Goal: Task Accomplishment & Management: Complete application form

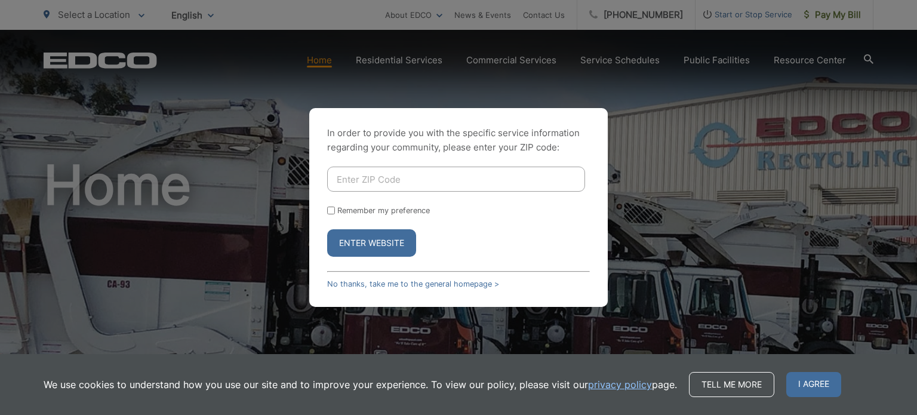
drag, startPoint x: 409, startPoint y: 154, endPoint x: 414, endPoint y: 171, distance: 17.8
click at [411, 159] on div "In order to provide you with the specific service information regarding your co…" at bounding box center [458, 207] width 298 height 199
click at [415, 172] on input "Enter ZIP Code" at bounding box center [456, 178] width 258 height 25
type input "92154"
click at [332, 215] on form "92154 Remember my preference Enter Website" at bounding box center [458, 211] width 263 height 90
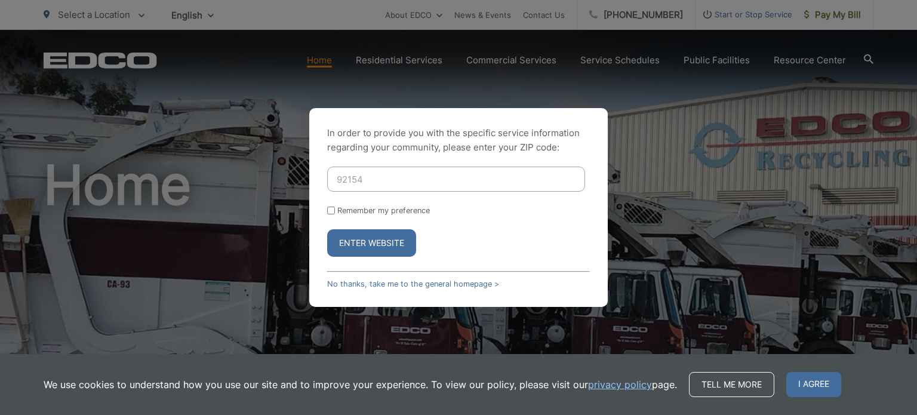
click at [331, 212] on input "Remember my preference" at bounding box center [331, 210] width 8 height 8
checkbox input "true"
click at [363, 245] on button "Enter Website" at bounding box center [371, 242] width 89 height 27
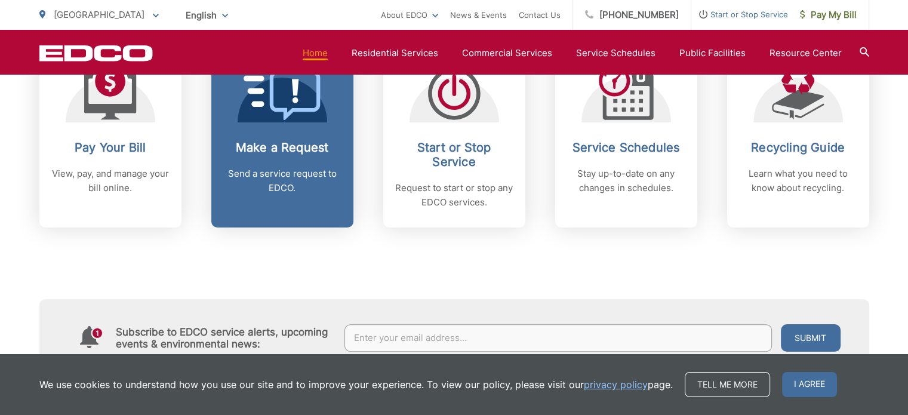
scroll to position [477, 0]
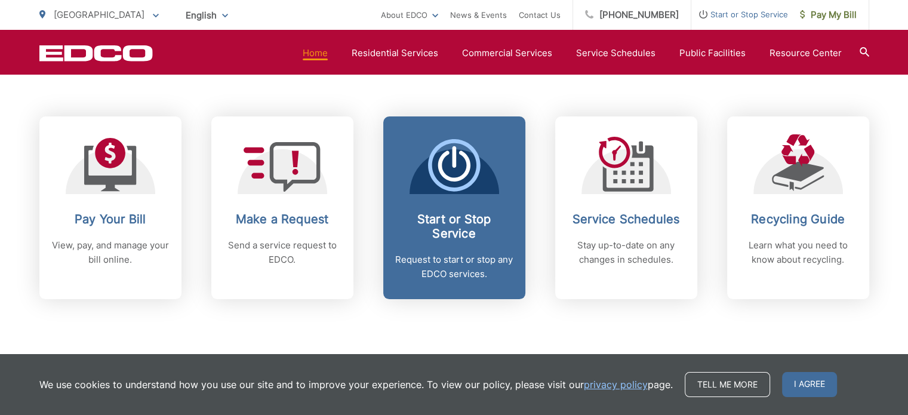
click at [469, 198] on span "Start or Stop Service Request to start or stop any EDCO services." at bounding box center [454, 207] width 142 height 183
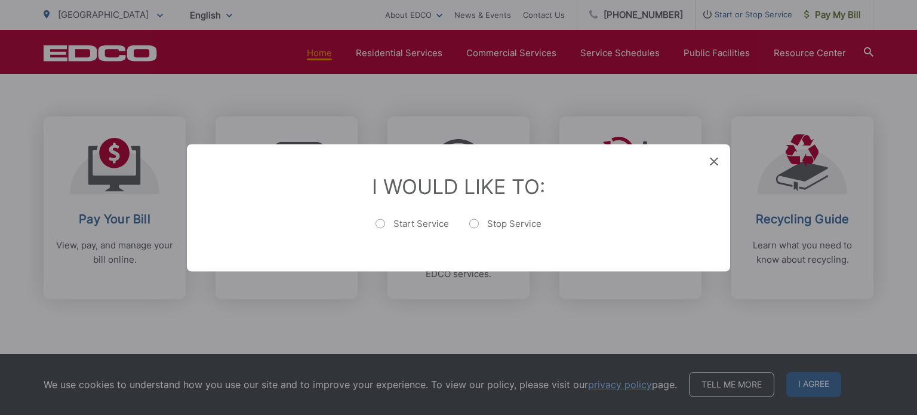
click at [430, 96] on div "Entry Status None In Progress Completed None None In Progress Completed I Would…" at bounding box center [458, 207] width 917 height 415
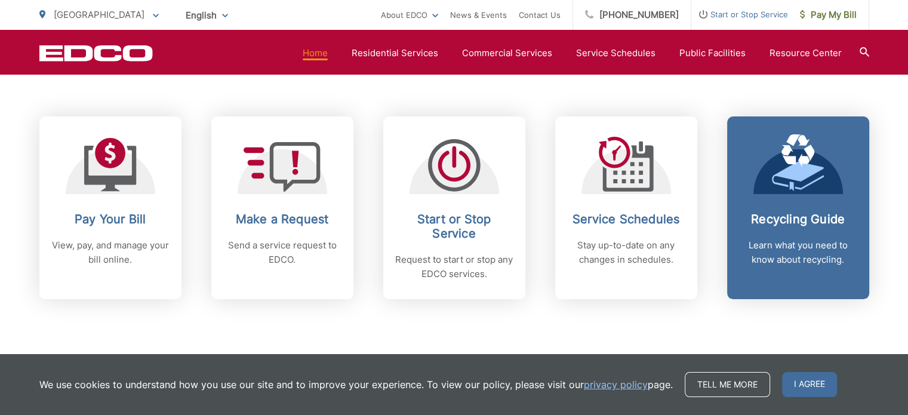
click at [778, 214] on h2 "Recycling Guide" at bounding box center [798, 219] width 118 height 14
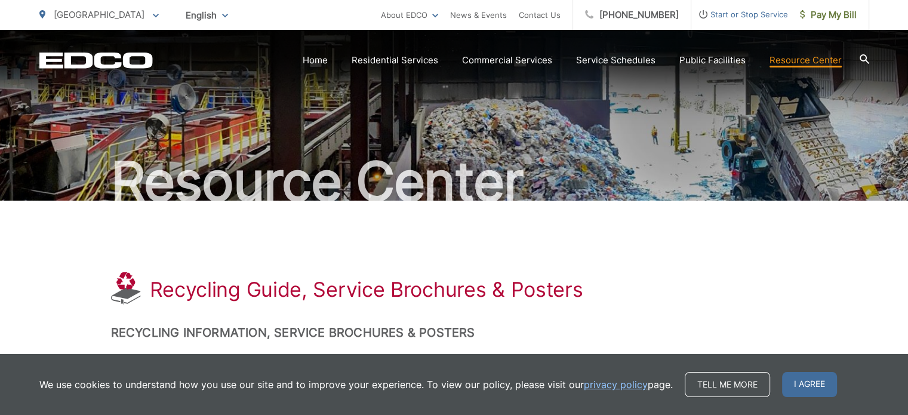
scroll to position [60, 0]
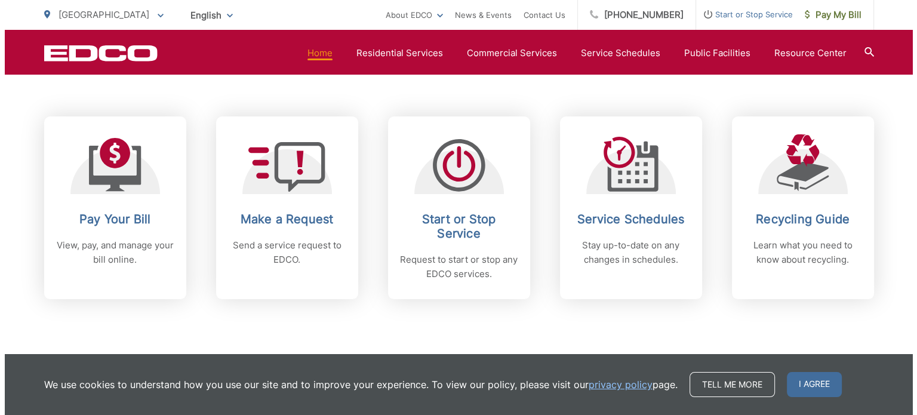
scroll to position [477, 0]
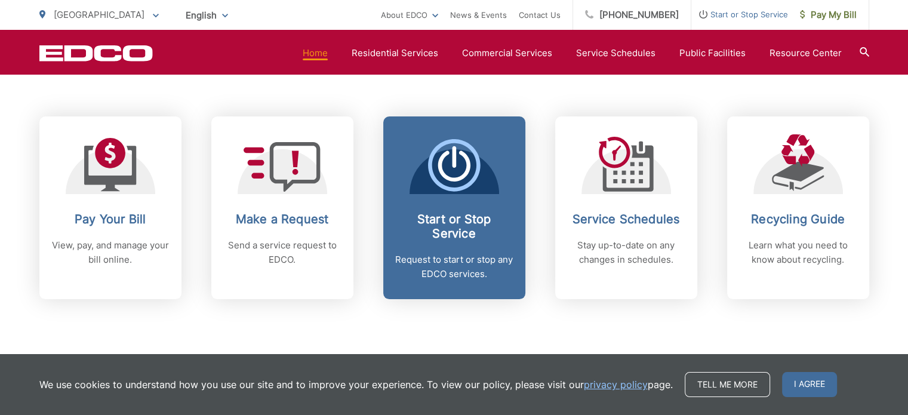
click at [432, 212] on h2 "Start or Stop Service" at bounding box center [454, 226] width 118 height 29
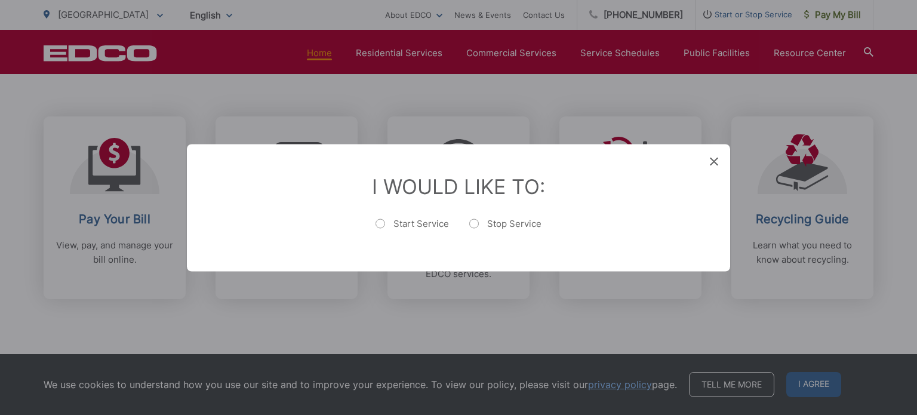
drag, startPoint x: 433, startPoint y: 212, endPoint x: 433, endPoint y: 219, distance: 7.2
click at [433, 215] on li "I Would Like To: Start Service Stop Service" at bounding box center [458, 207] width 495 height 67
click at [437, 230] on label "Start Service" at bounding box center [411, 229] width 73 height 24
radio input "true"
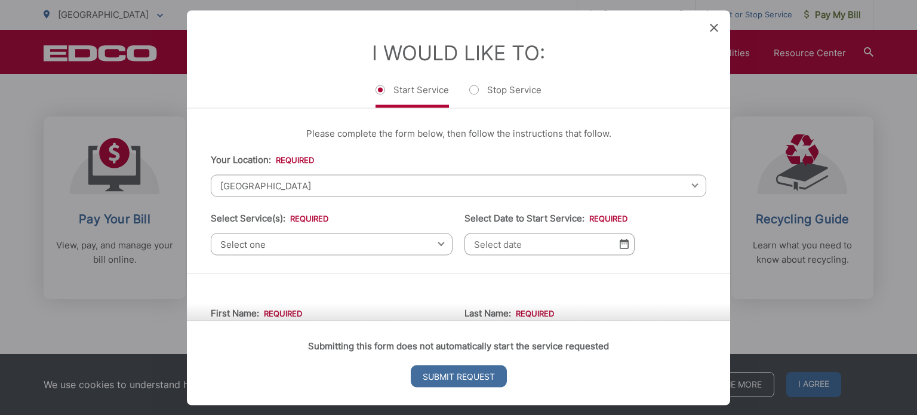
click at [325, 250] on span "Select one" at bounding box center [332, 244] width 242 height 22
click at [474, 263] on div "Please complete the form below, then follow the instructions that follow. Your …" at bounding box center [458, 190] width 543 height 165
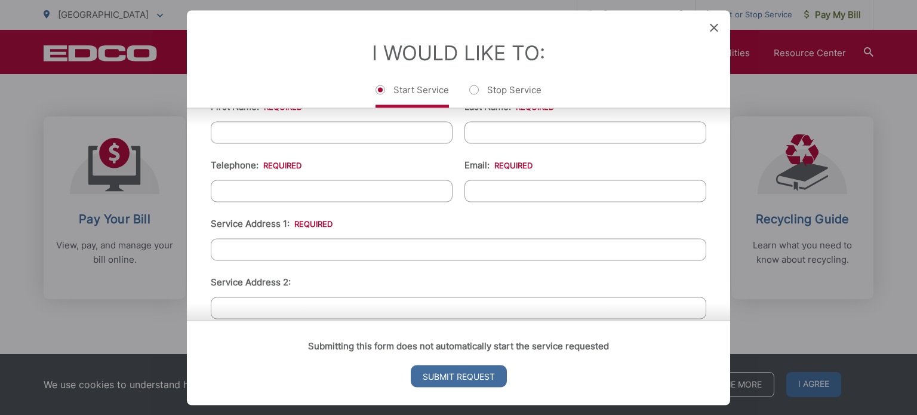
scroll to position [179, 0]
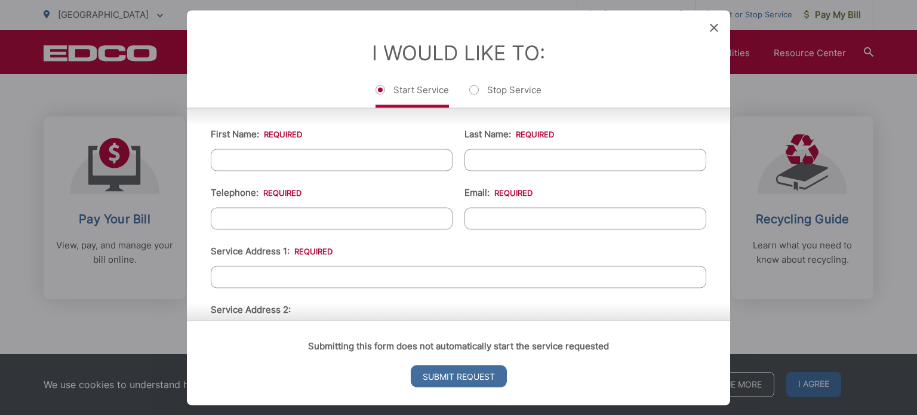
drag, startPoint x: 419, startPoint y: 125, endPoint x: 410, endPoint y: 144, distance: 21.1
click at [415, 134] on li "First Name: *" at bounding box center [332, 148] width 242 height 44
click at [410, 149] on input "First Name: *" at bounding box center [332, 160] width 242 height 22
type input "(___) ___-____"
click at [217, 217] on input "(___) ___-____" at bounding box center [332, 218] width 242 height 22
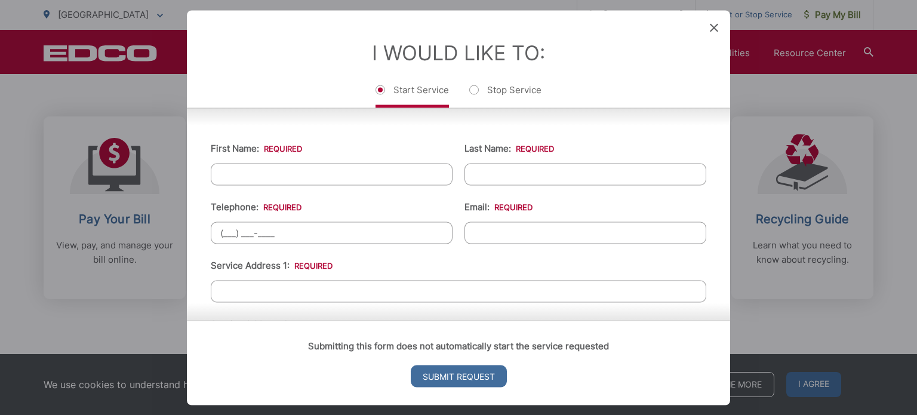
scroll to position [0, 0]
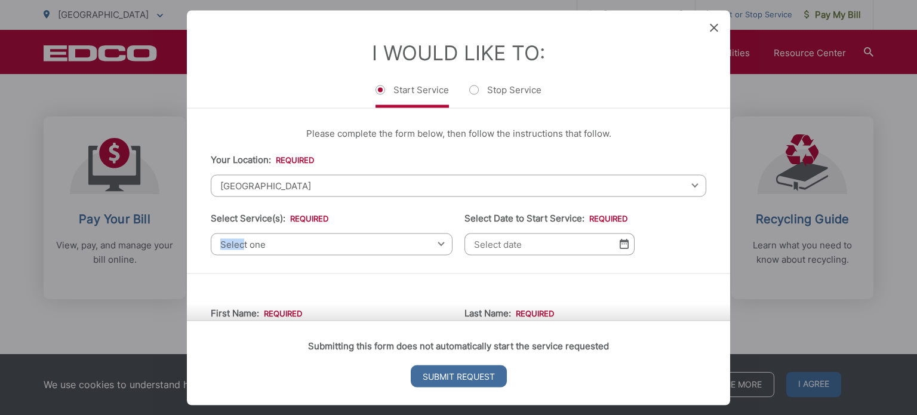
drag, startPoint x: 248, startPoint y: 231, endPoint x: 240, endPoint y: 236, distance: 9.1
click at [240, 236] on li "Select Service(s): * Select one Residential Curbside Pickup Commercial/Business…" at bounding box center [332, 233] width 242 height 44
click at [254, 254] on div "Please complete the form below, then follow the instructions that follow. Your …" at bounding box center [458, 190] width 543 height 165
click at [277, 249] on span "Select one" at bounding box center [332, 244] width 242 height 22
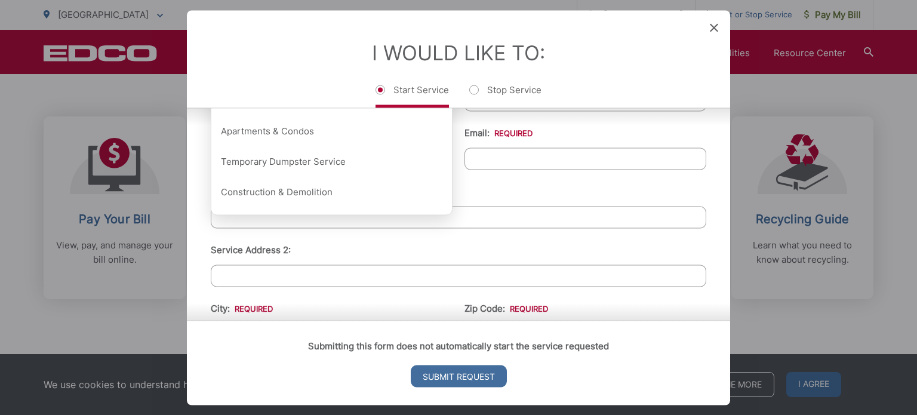
scroll to position [119, 0]
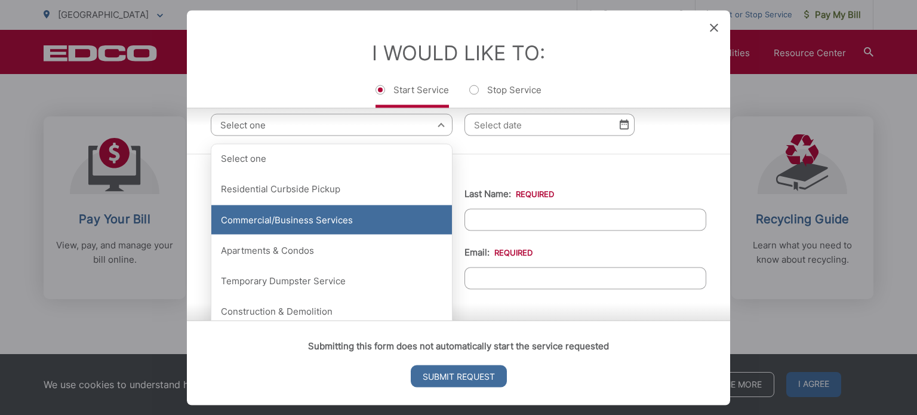
click at [320, 219] on div "Commercial/Business Services" at bounding box center [331, 220] width 240 height 30
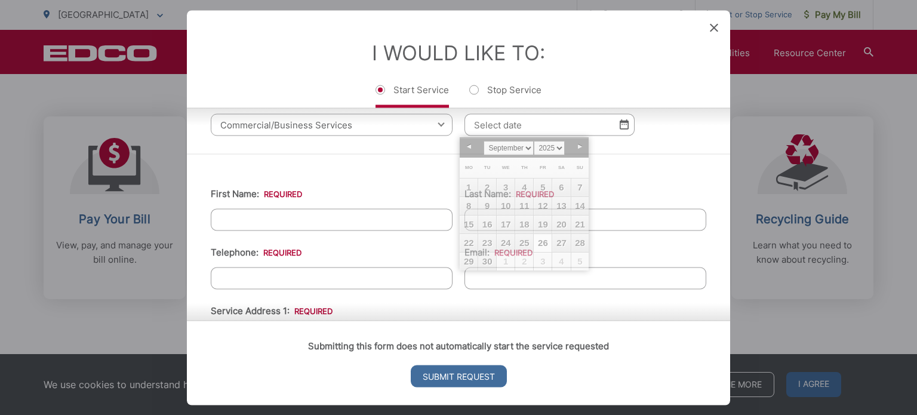
click at [529, 127] on input "Select Date to Start Service: *" at bounding box center [549, 124] width 170 height 22
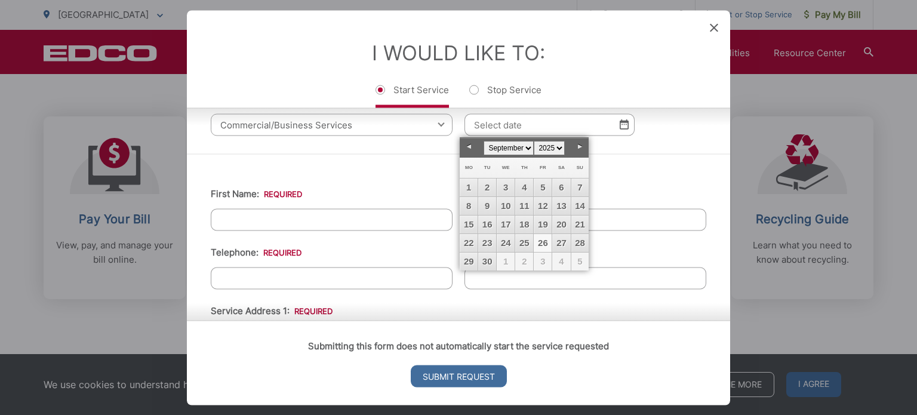
click at [540, 243] on link "26" at bounding box center [542, 243] width 18 height 18
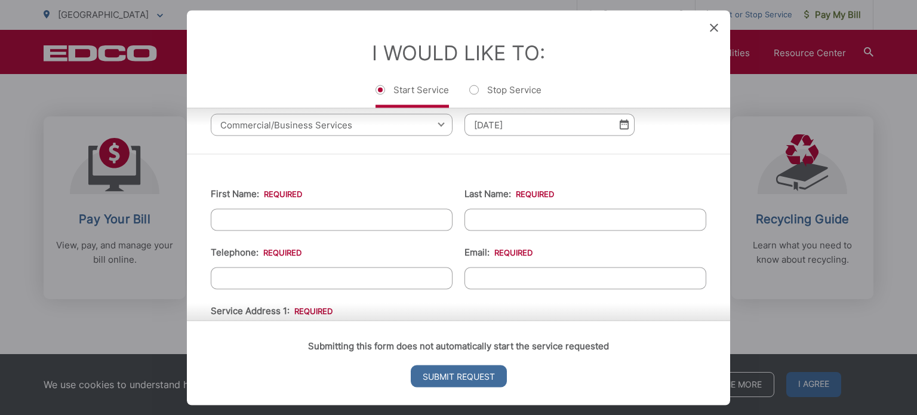
click at [629, 128] on input "09/26/2025" at bounding box center [549, 124] width 170 height 22
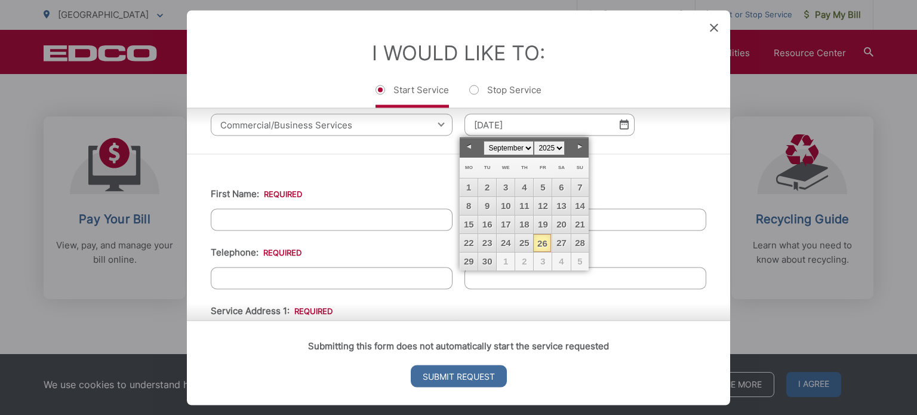
click at [621, 125] on img at bounding box center [623, 124] width 9 height 10
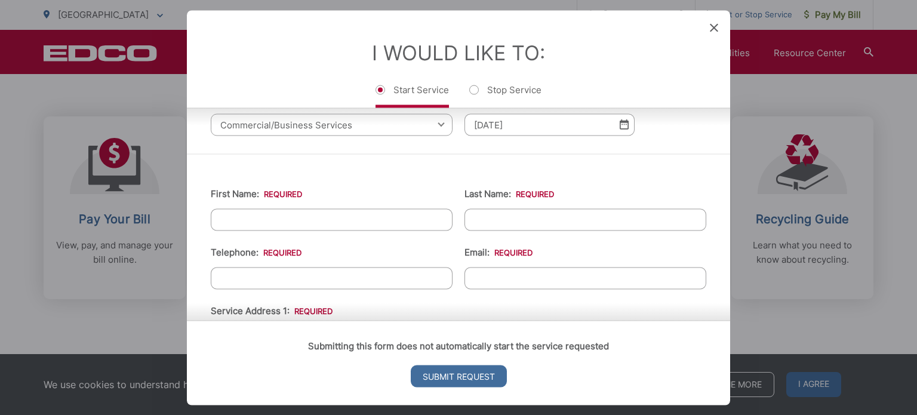
click at [621, 125] on img at bounding box center [623, 124] width 9 height 10
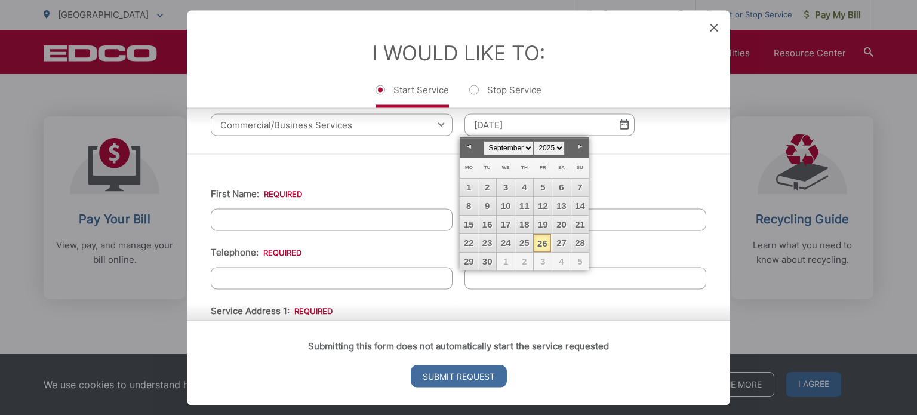
click at [526, 150] on select "January February March April May June July August September October November De…" at bounding box center [508, 148] width 50 height 14
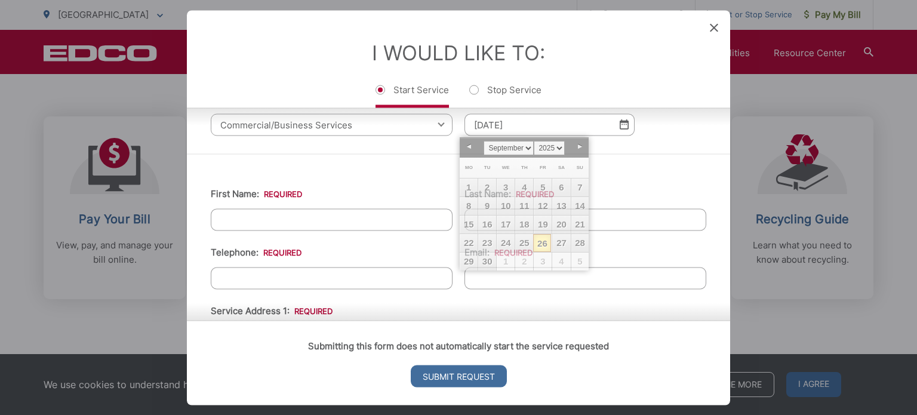
drag, startPoint x: 468, startPoint y: 271, endPoint x: 483, endPoint y: 266, distance: 16.4
click at [469, 271] on input "Email: *" at bounding box center [585, 278] width 242 height 22
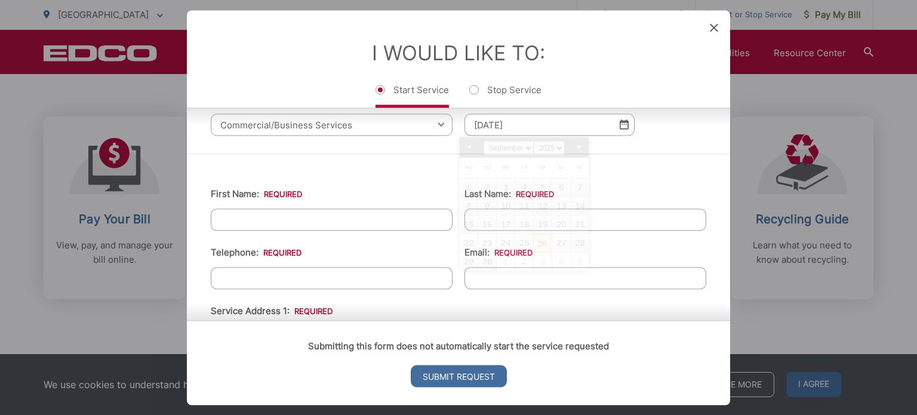
click at [561, 120] on input "09/26/2025" at bounding box center [549, 124] width 170 height 22
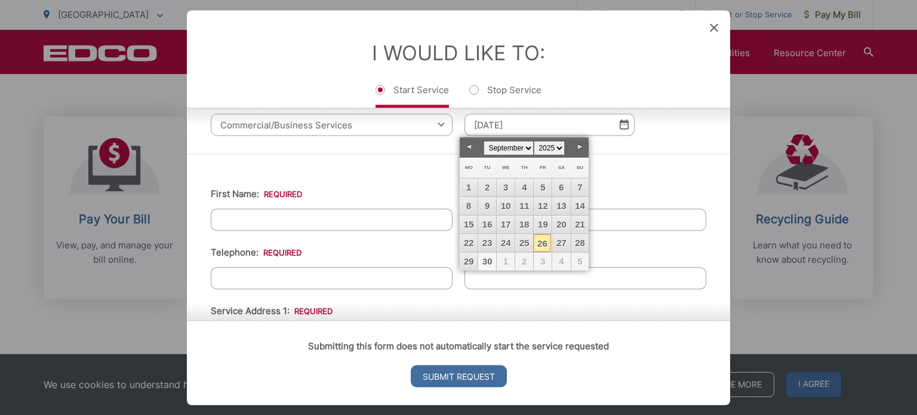
click at [489, 264] on link "30" at bounding box center [487, 261] width 18 height 18
type input "[DATE]"
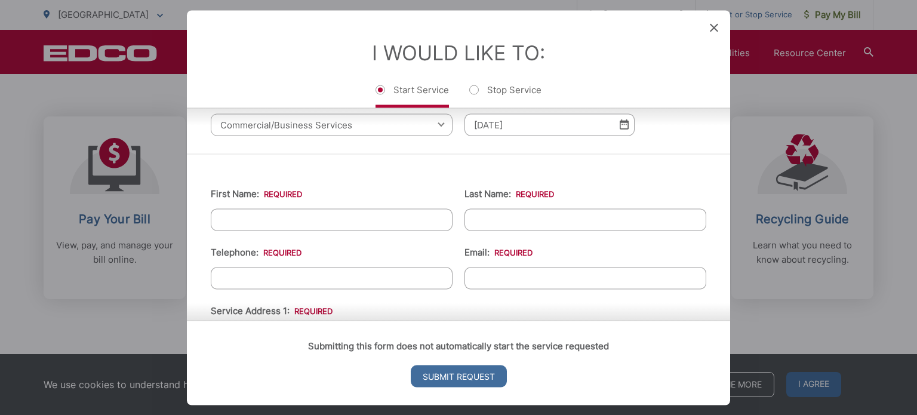
click at [344, 200] on li "First Name: *" at bounding box center [332, 208] width 242 height 44
click at [341, 211] on input "First Name: *" at bounding box center [332, 219] width 242 height 22
type input "DIEGO"
type input "[PERSON_NAME]"
type input "[EMAIL_ADDRESS][DOMAIN_NAME]"
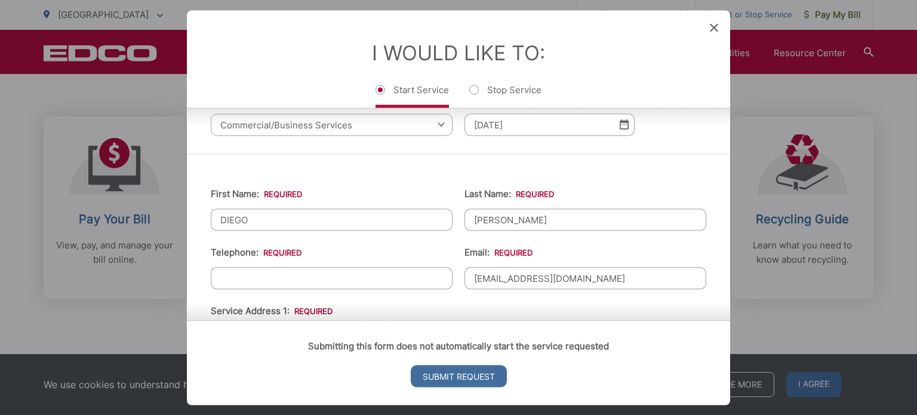
type input "BLVD INSURGENTES 1674 N21 ,N22"
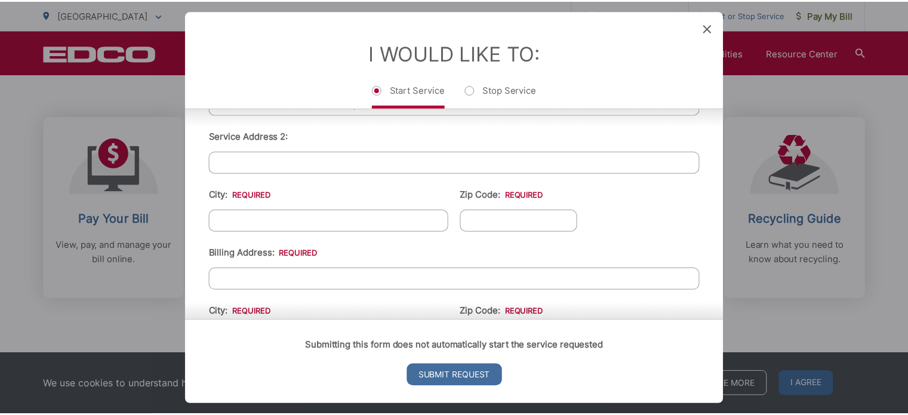
scroll to position [298, 0]
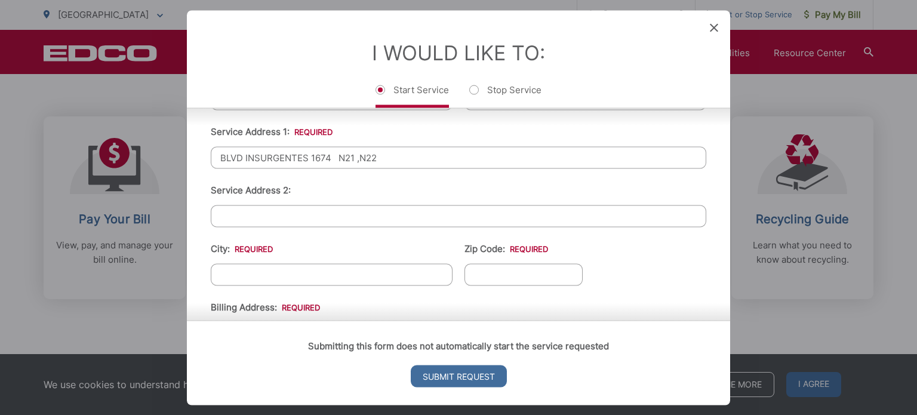
click at [713, 35] on div "I Would Like To: Start Service Stop Service" at bounding box center [458, 58] width 543 height 97
click at [705, 33] on div "I Would Like To: Start Service Stop Service" at bounding box center [458, 58] width 543 height 97
click at [711, 30] on icon at bounding box center [713, 27] width 8 height 8
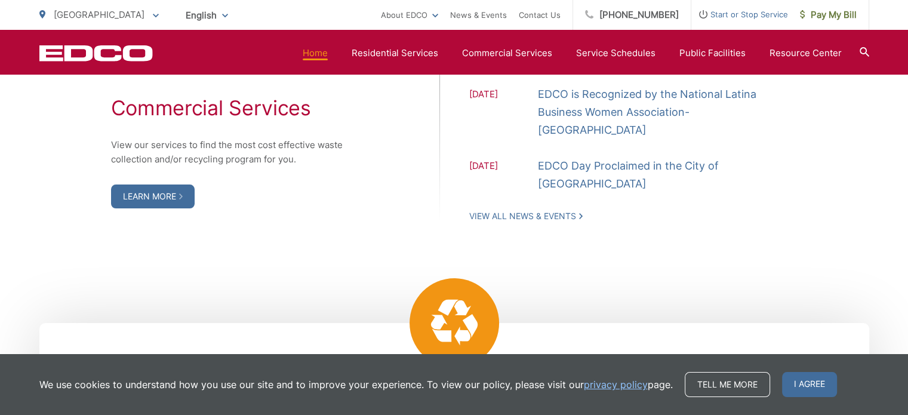
scroll to position [1372, 0]
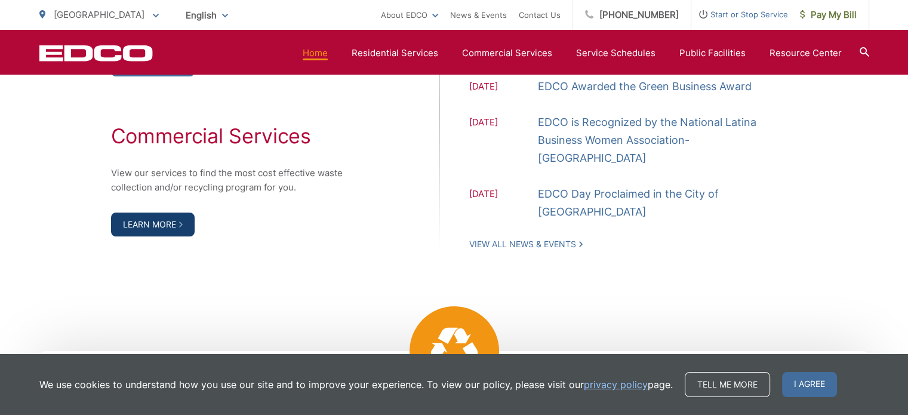
click at [165, 230] on link "Learn More" at bounding box center [153, 224] width 84 height 24
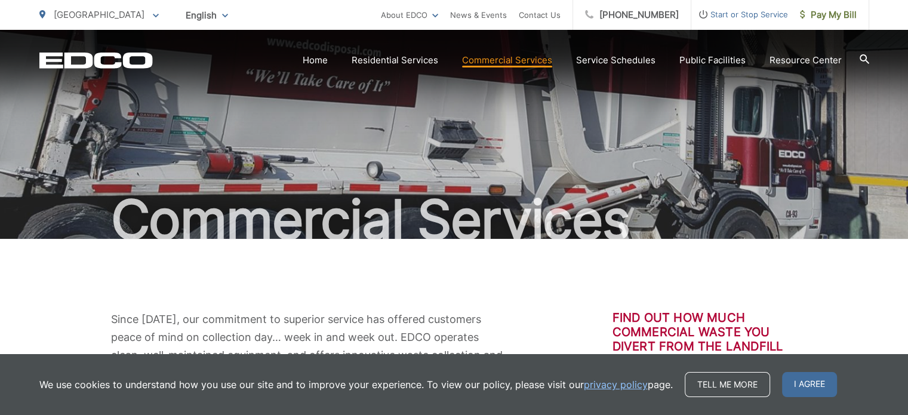
scroll to position [179, 0]
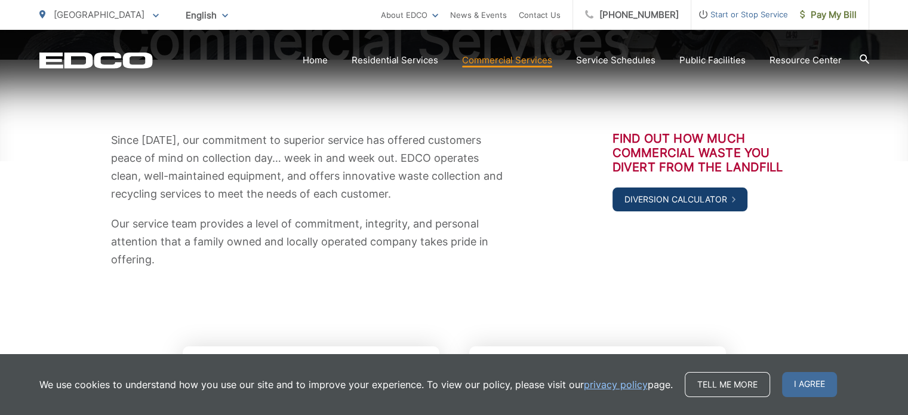
click at [646, 203] on link "Diversion Calculator" at bounding box center [679, 199] width 135 height 24
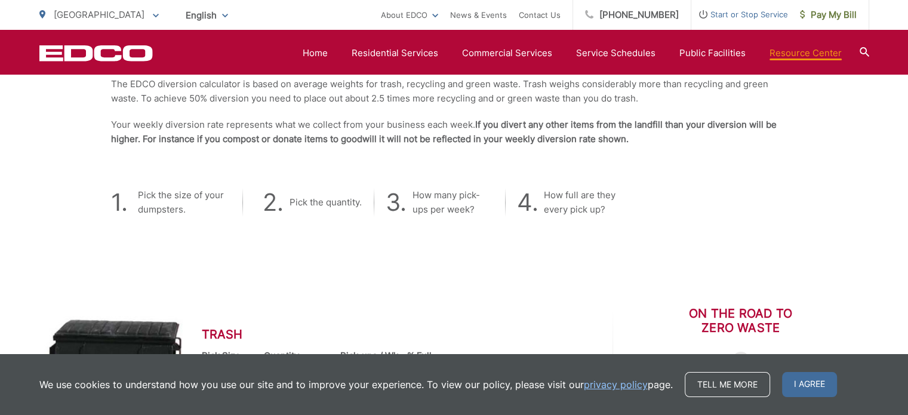
scroll to position [433, 0]
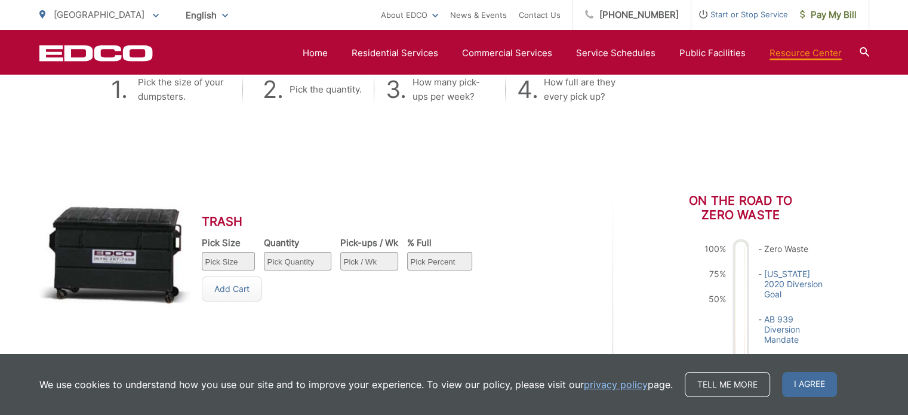
click at [238, 263] on select "Pick Size 1 yard 1.5 yard 2 yard 3 yard 4 yard 6 yard" at bounding box center [228, 261] width 53 height 18
select select "1"
click at [202, 252] on select "Pick Size 1 yard 1.5 yard 2 yard 3 yard 4 yard 6 yard" at bounding box center [228, 261] width 53 height 18
click at [280, 263] on select "Pick Quantity 1 2 3 4 5 6 7 8 9 10" at bounding box center [297, 261] width 67 height 18
select select "1"
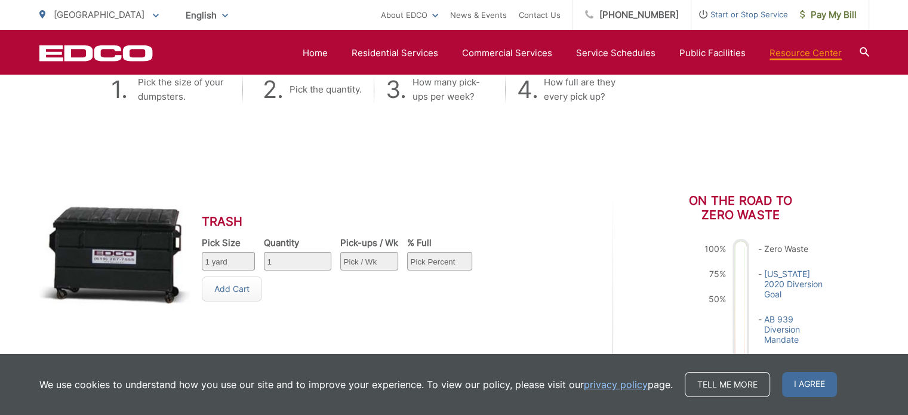
click at [264, 252] on select "Pick Quantity 1 2 3 4 5 6 7 8 9 10" at bounding box center [297, 261] width 67 height 18
click at [370, 250] on div "Pick-ups / Wk Pick / Wk 1 2 3 4 5 6 7" at bounding box center [369, 256] width 58 height 39
drag, startPoint x: 370, startPoint y: 250, endPoint x: 375, endPoint y: 255, distance: 7.6
click at [371, 252] on div "Pick-ups / Wk Pick / Wk 1 2 3 4 5 6 7" at bounding box center [369, 256] width 58 height 39
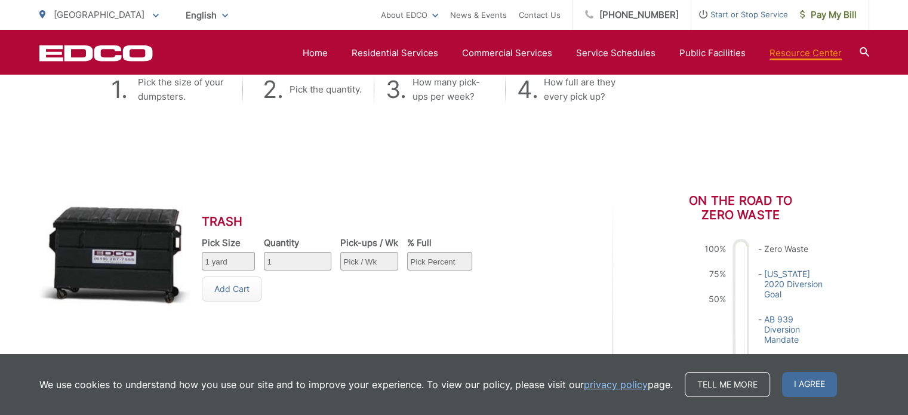
click at [378, 257] on select "Pick / Wk 1 2 3 4 5 6 7" at bounding box center [369, 261] width 58 height 18
select select "1"
click at [340, 252] on select "Pick / Wk 1 2 3 4 5 6 7" at bounding box center [369, 261] width 58 height 18
drag, startPoint x: 456, startPoint y: 276, endPoint x: 451, endPoint y: 253, distance: 23.8
click at [452, 263] on div "Trash Pick Size Pick Size 1 yard 1.5 yard 2 yard 3 yard 4 yard 6 yard Quantity …" at bounding box center [346, 257] width 288 height 129
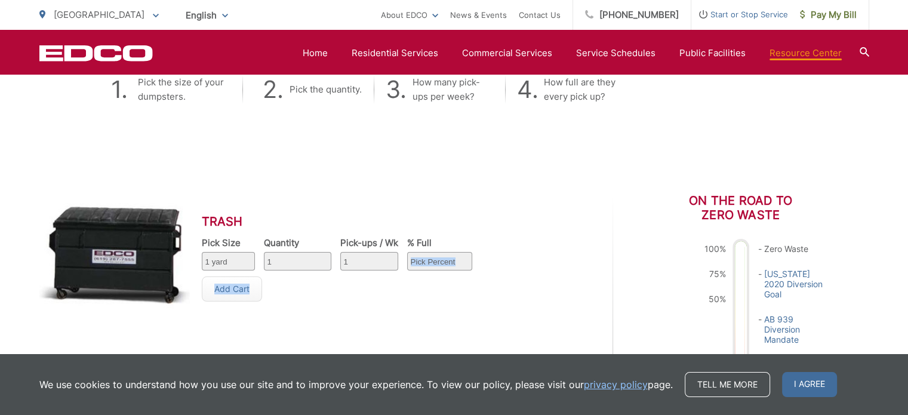
click at [451, 253] on select "Pick Percent 25 50 75 100" at bounding box center [439, 261] width 65 height 18
click at [407, 252] on select "Pick Percent 25 50 75 100" at bounding box center [439, 261] width 65 height 18
click at [427, 263] on select "Pick Percent 25 50 75 100" at bounding box center [439, 261] width 65 height 18
select select "50"
click at [407, 252] on select "Pick Percent 25 50 75 100" at bounding box center [439, 261] width 65 height 18
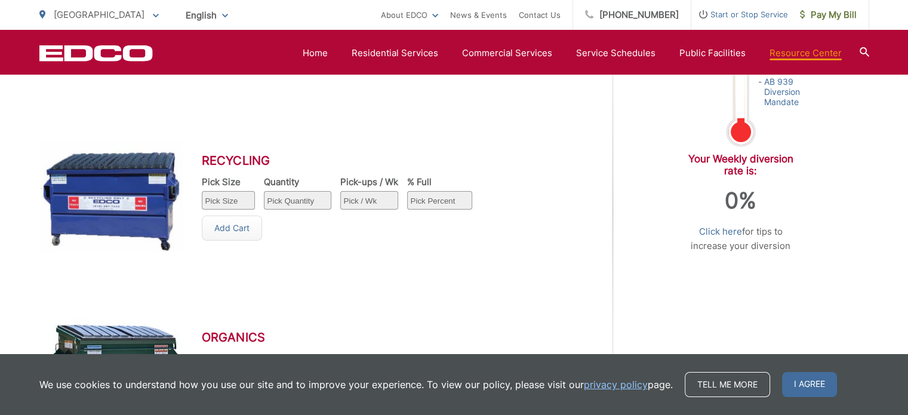
scroll to position [672, 0]
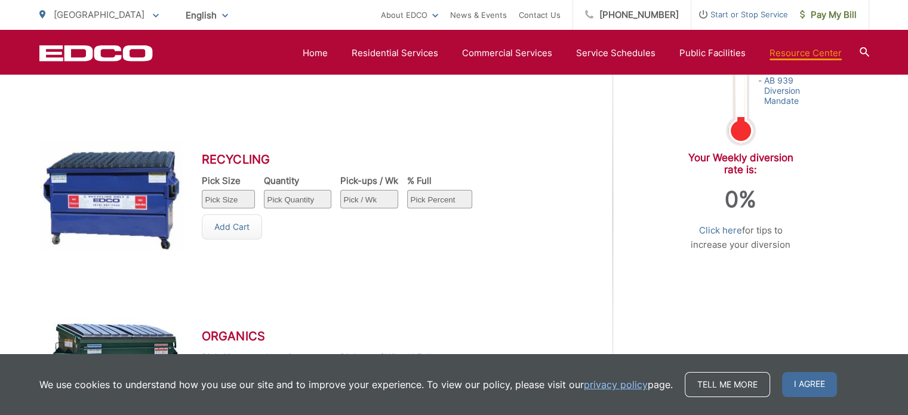
drag, startPoint x: 229, startPoint y: 204, endPoint x: 236, endPoint y: 199, distance: 8.6
click at [233, 202] on select "Pick Size 1 yard 1.5 yard 2 yard 3 yard 4 yard 6 yard" at bounding box center [228, 199] width 53 height 18
select select "1"
click at [202, 190] on select "Pick Size 1 yard 1.5 yard 2 yard 3 yard 4 yard 6 yard" at bounding box center [228, 199] width 53 height 18
click at [282, 209] on div "Quantity Pick Quantity 1 2 3 4 5 6 7 8 9 10" at bounding box center [297, 194] width 67 height 39
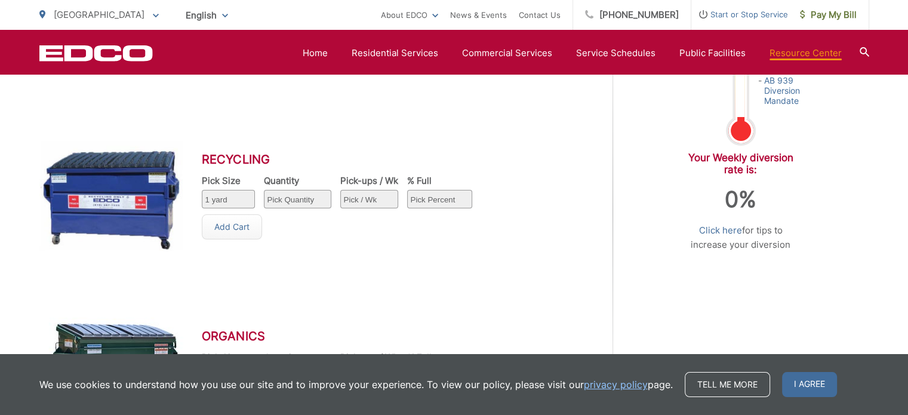
click at [292, 202] on select "Pick Quantity 1 2 3 4 5 6 7 8 9 10" at bounding box center [297, 199] width 67 height 18
select select "1"
click at [264, 190] on select "Pick Quantity 1 2 3 4 5 6 7 8 9 10" at bounding box center [297, 199] width 67 height 18
click at [376, 195] on select "Pick / Wk 1 2 3 4 5 6 7" at bounding box center [369, 199] width 58 height 18
select select "1"
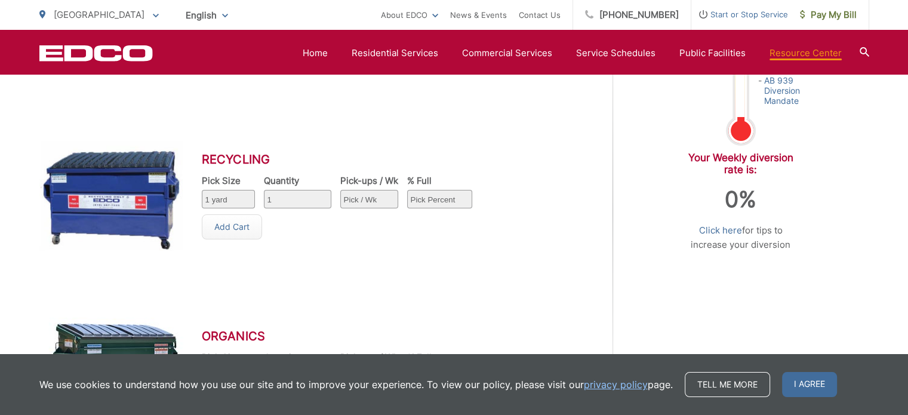
click at [340, 190] on select "Pick / Wk 1 2 3 4 5 6 7" at bounding box center [369, 199] width 58 height 18
click at [419, 198] on select "Pick Percent 25 50 75 100" at bounding box center [439, 199] width 65 height 18
select select "50"
click at [407, 190] on select "Pick Percent 25 50 75 100" at bounding box center [439, 199] width 65 height 18
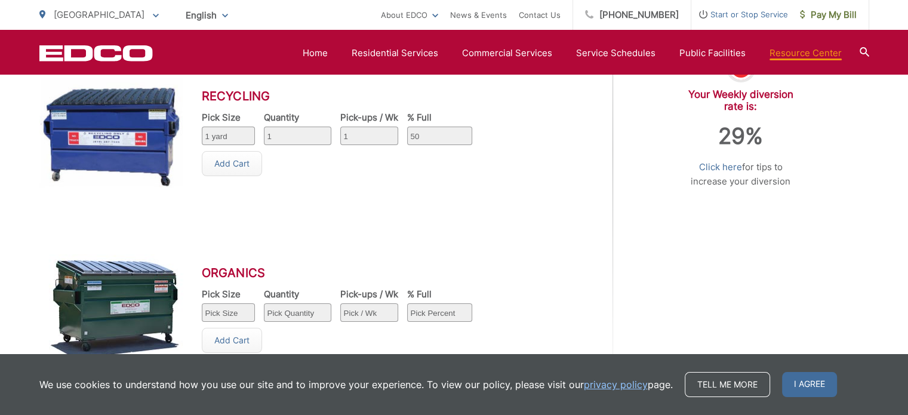
scroll to position [791, 0]
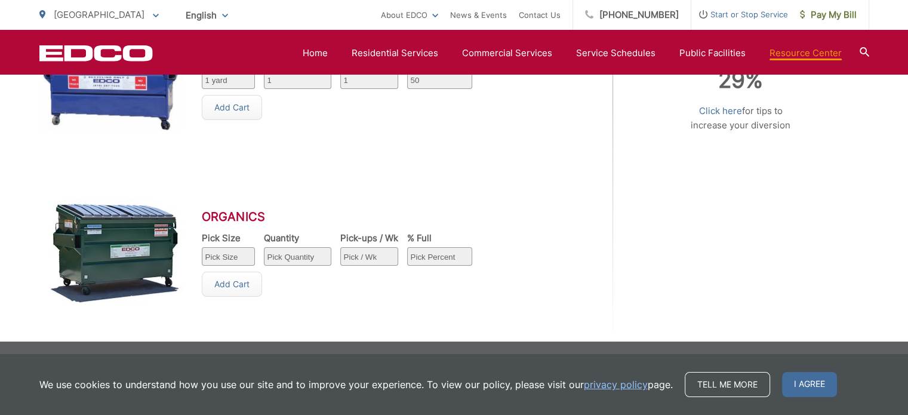
click at [238, 260] on select "Pick Size 1 yard 1.5 yard 2 yard 3 yard 4 yard 6 yard" at bounding box center [228, 256] width 53 height 18
select select "1"
click at [202, 247] on select "Pick Size 1 yard 1.5 yard 2 yard 3 yard 4 yard 6 yard" at bounding box center [228, 256] width 53 height 18
click at [277, 253] on select "Pick Quantity 1 2 3 4 5 6 7 8 9 10" at bounding box center [297, 256] width 67 height 18
select select "1"
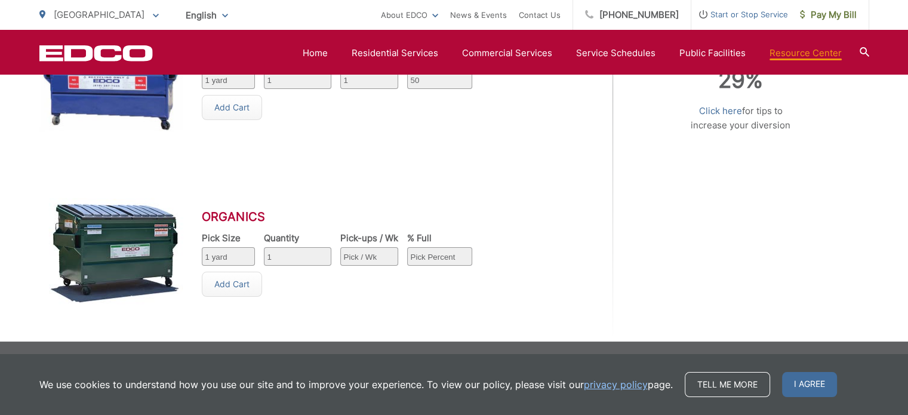
click at [264, 247] on select "Pick Quantity 1 2 3 4 5 6 7 8 9 10" at bounding box center [297, 256] width 67 height 18
click at [369, 255] on select "Pick / Wk 1 2 3 4 5 6 7" at bounding box center [369, 256] width 58 height 18
select select "1"
click at [340, 247] on select "Pick / Wk 1 2 3 4 5 6 7" at bounding box center [369, 256] width 58 height 18
click at [435, 254] on select "Pick Percent 25 50 75 100" at bounding box center [439, 256] width 65 height 18
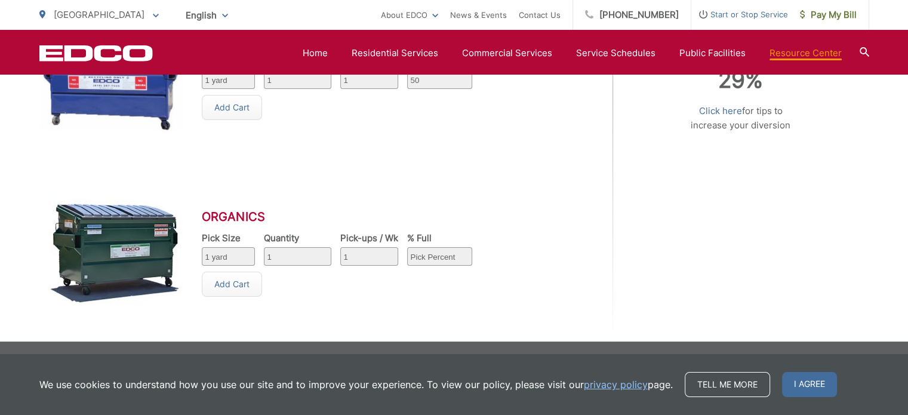
select select "25"
click at [407, 247] on select "Pick Percent 25 50 75 100" at bounding box center [439, 256] width 65 height 18
click at [248, 292] on link "Add Cart" at bounding box center [232, 283] width 60 height 25
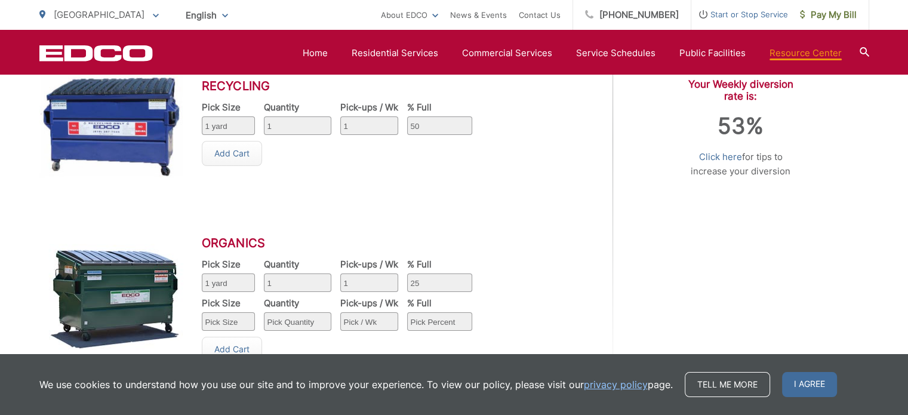
scroll to position [672, 0]
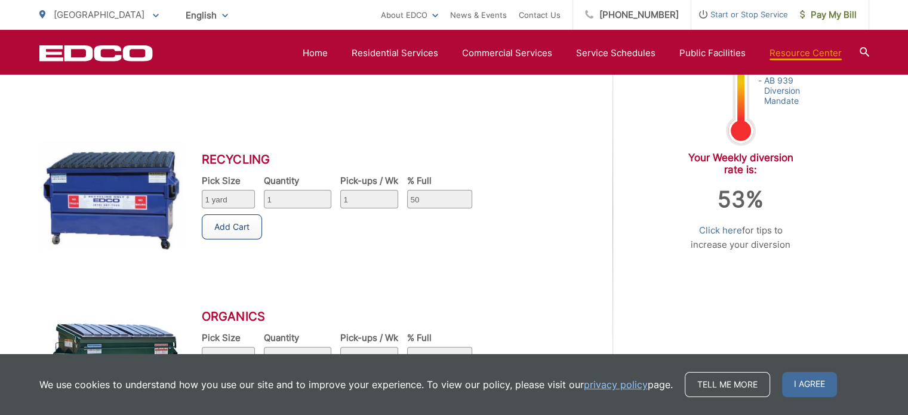
click at [227, 231] on link "Add Cart" at bounding box center [232, 226] width 60 height 25
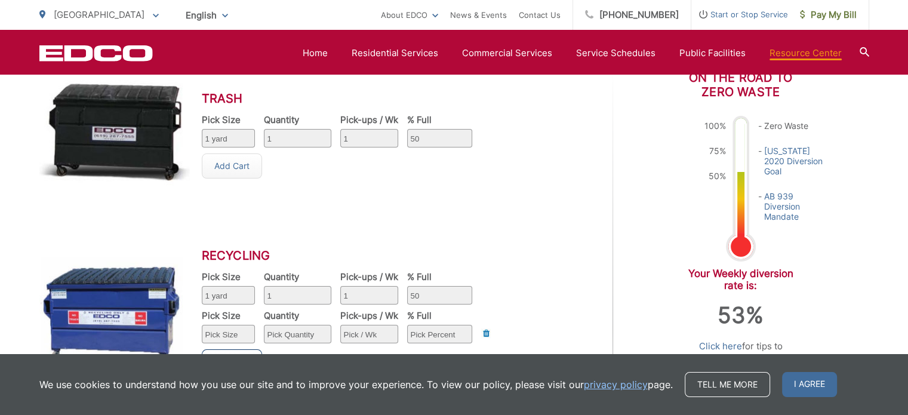
scroll to position [433, 0]
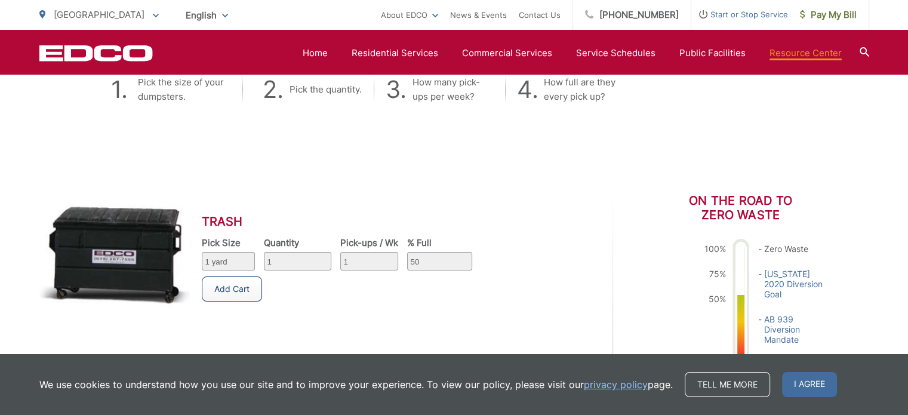
click at [249, 288] on link "Add Cart" at bounding box center [232, 288] width 60 height 25
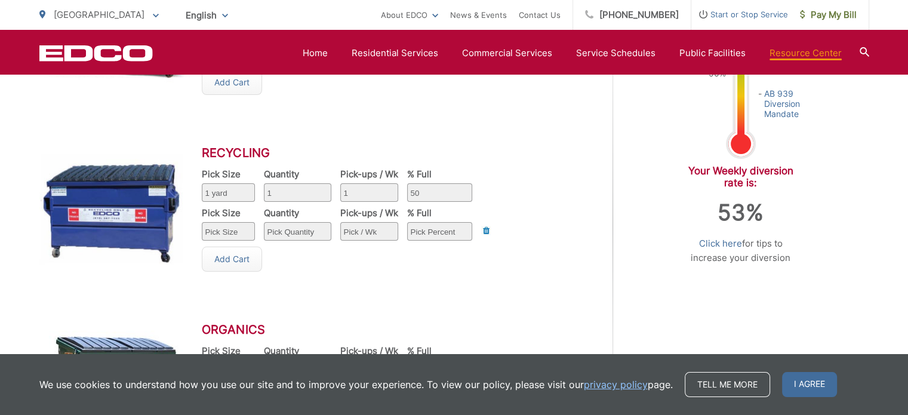
scroll to position [672, 0]
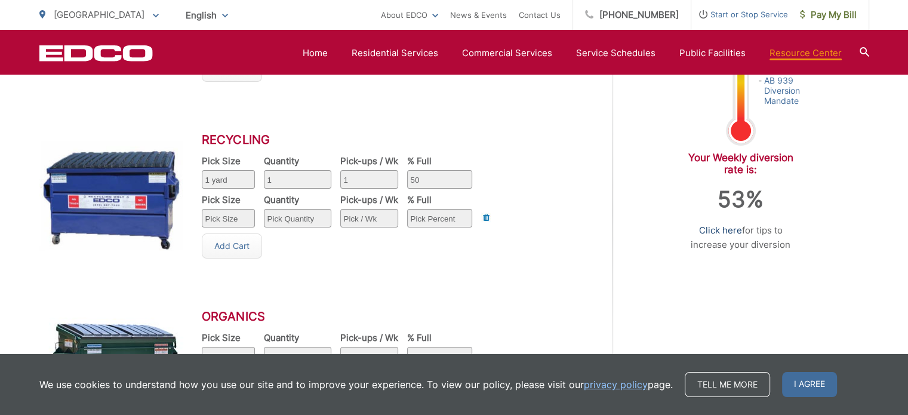
click at [715, 231] on link "Click here" at bounding box center [720, 230] width 43 height 14
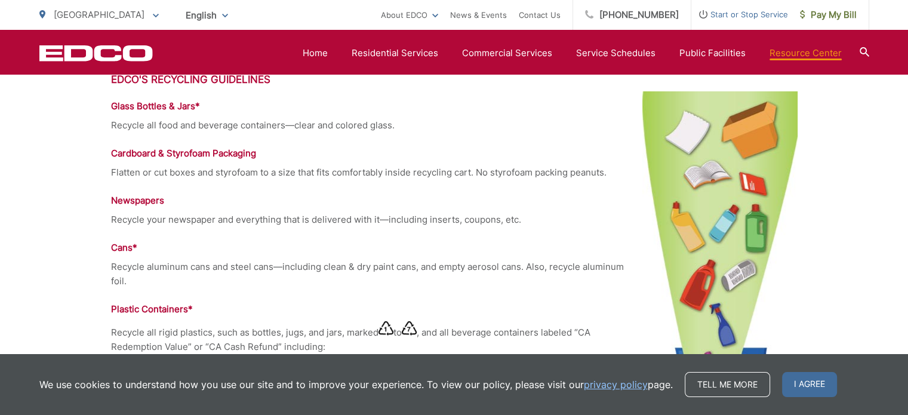
scroll to position [1074, 0]
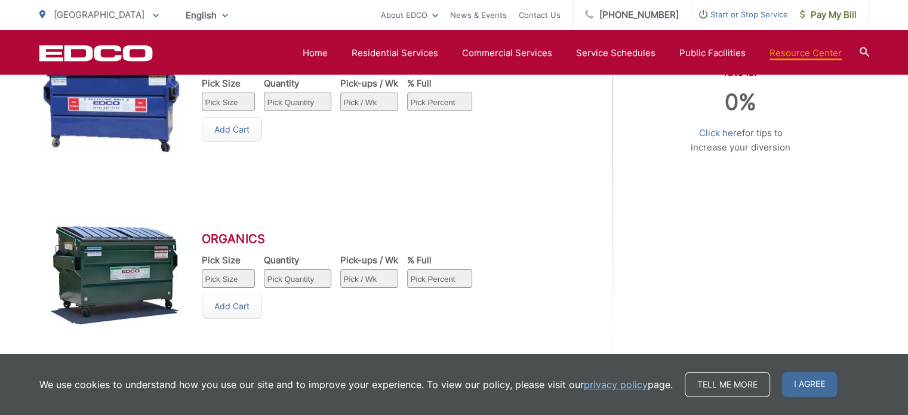
scroll to position [791, 0]
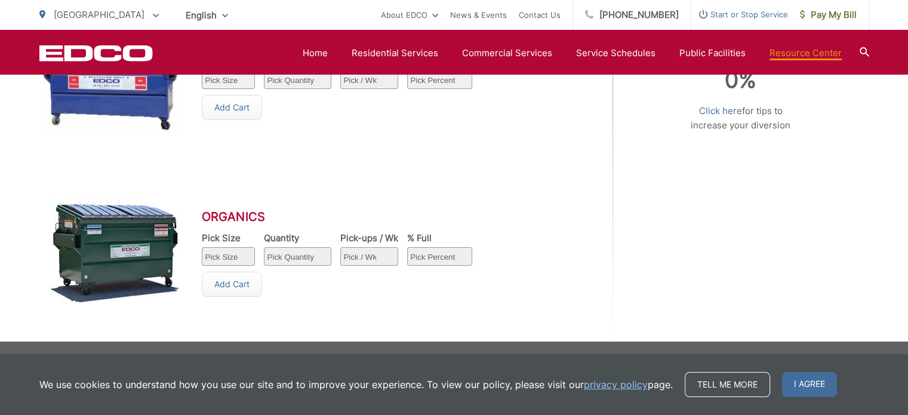
click at [422, 263] on select "Pick Percent 25 50 75 100" at bounding box center [439, 256] width 65 height 18
select select "100"
click at [407, 247] on select "Pick Percent 25 50 75 100" at bounding box center [439, 256] width 65 height 18
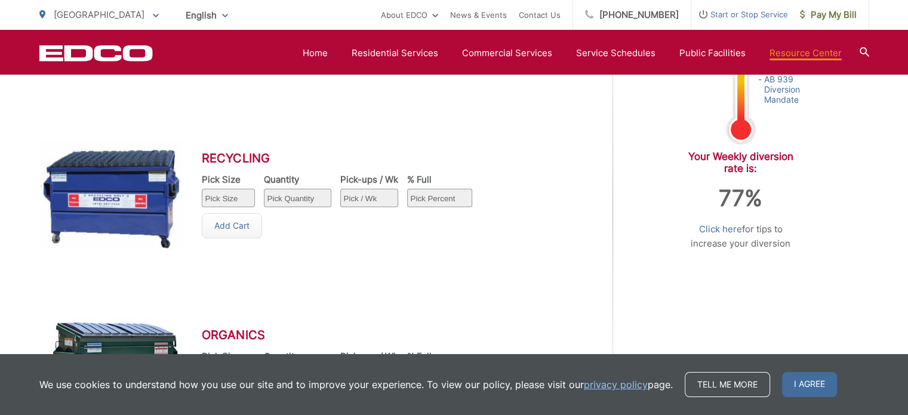
scroll to position [672, 0]
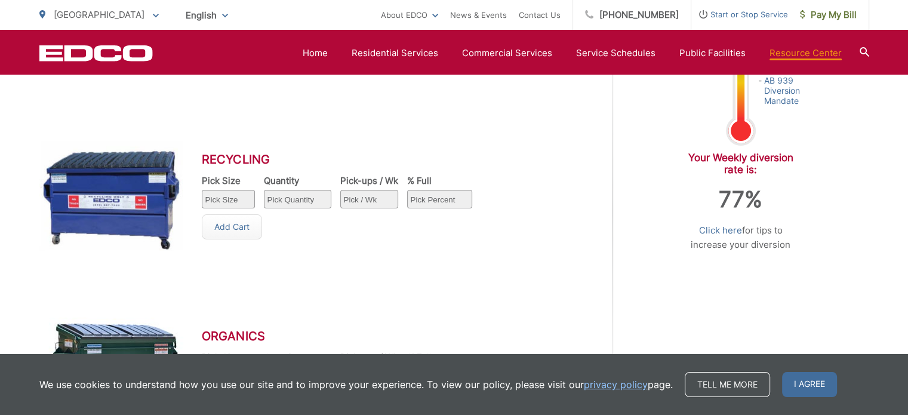
click at [480, 200] on div "Pick Size Pick Size 1 yard 1.5 yard 2 yard 3 yard 4 yard 6 yard Quantity Pick Q…" at bounding box center [346, 194] width 288 height 39
click at [449, 202] on select "Pick Percent 25 50 75 100" at bounding box center [439, 199] width 65 height 18
select select "100"
click at [407, 190] on select "Pick Percent 25 50 75 100" at bounding box center [439, 199] width 65 height 18
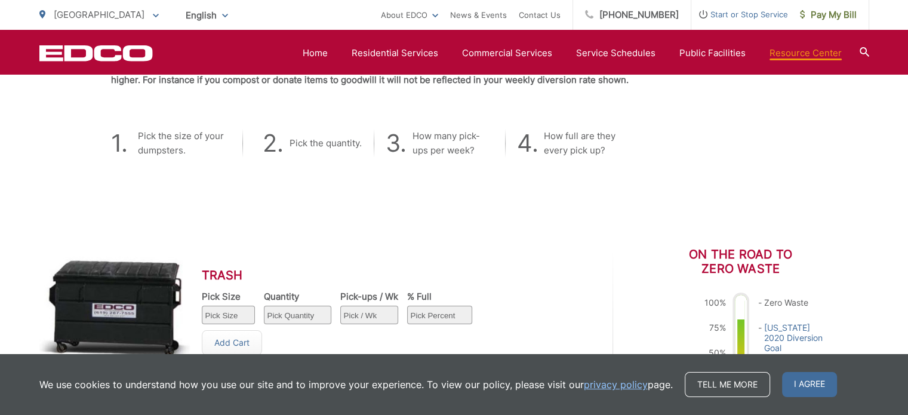
scroll to position [374, 0]
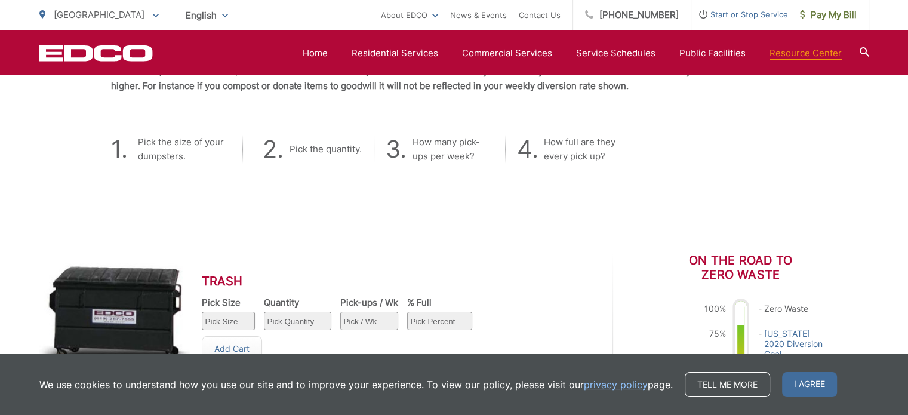
click at [452, 322] on select "Pick Percent 25 50 75 100" at bounding box center [439, 320] width 65 height 18
click at [407, 311] on select "Pick Percent 25 50 75 100" at bounding box center [439, 320] width 65 height 18
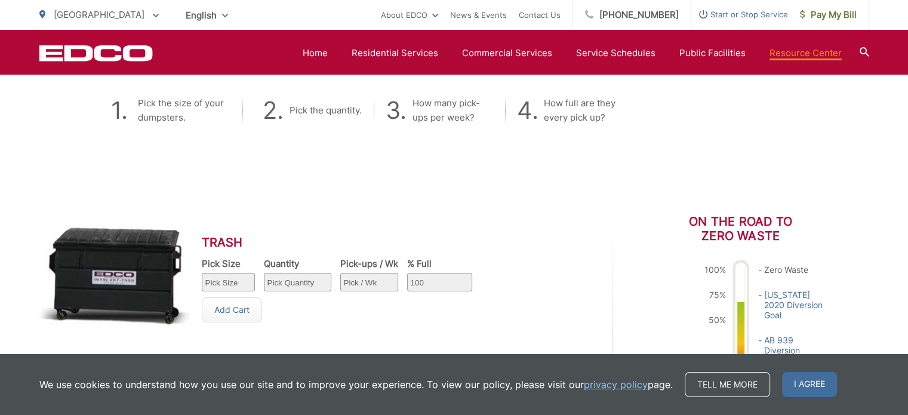
scroll to position [433, 0]
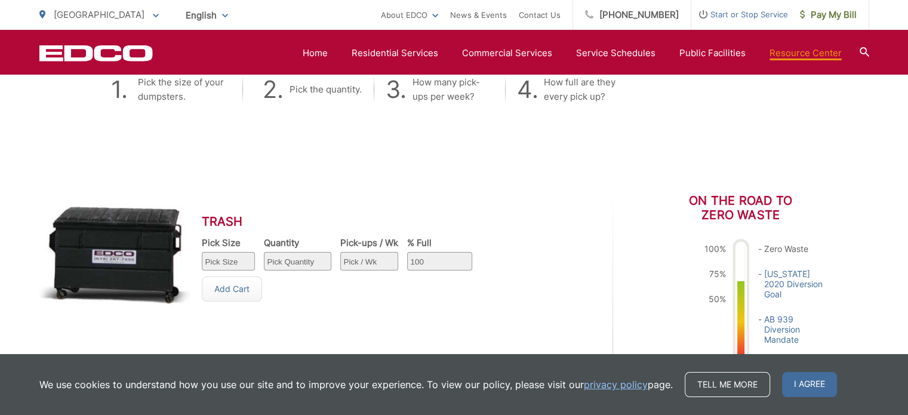
click at [456, 269] on select "Pick Percent 25 50 75 100" at bounding box center [439, 261] width 65 height 18
select select "25"
click at [407, 252] on select "Pick Percent 25 50 75 100" at bounding box center [439, 261] width 65 height 18
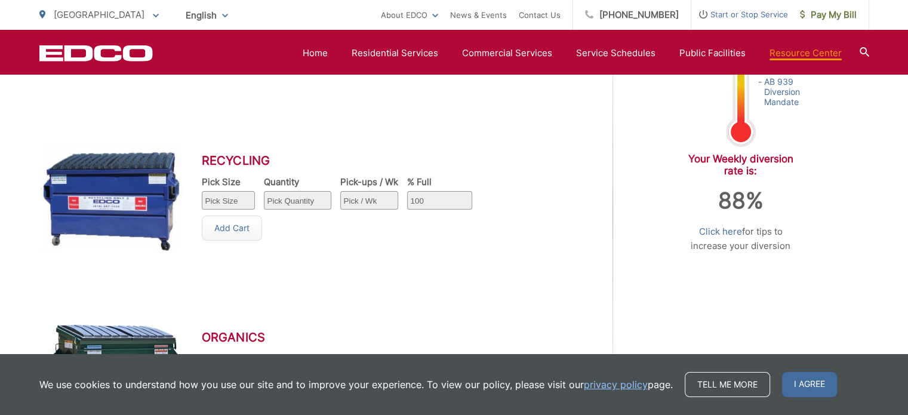
scroll to position [612, 0]
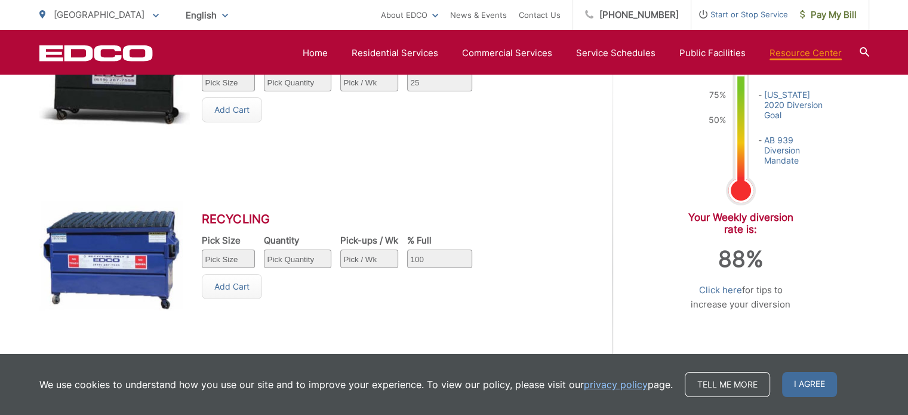
click at [437, 256] on select "Pick Percent 25 50 75 100" at bounding box center [439, 258] width 65 height 18
click at [407, 249] on select "Pick Percent 25 50 75 100" at bounding box center [439, 258] width 65 height 18
drag, startPoint x: 425, startPoint y: 267, endPoint x: 425, endPoint y: 260, distance: 6.6
click at [425, 264] on select "Pick Percent 25 50 75 100" at bounding box center [439, 258] width 65 height 18
click at [407, 249] on select "Pick Percent 25 50 75 100" at bounding box center [439, 258] width 65 height 18
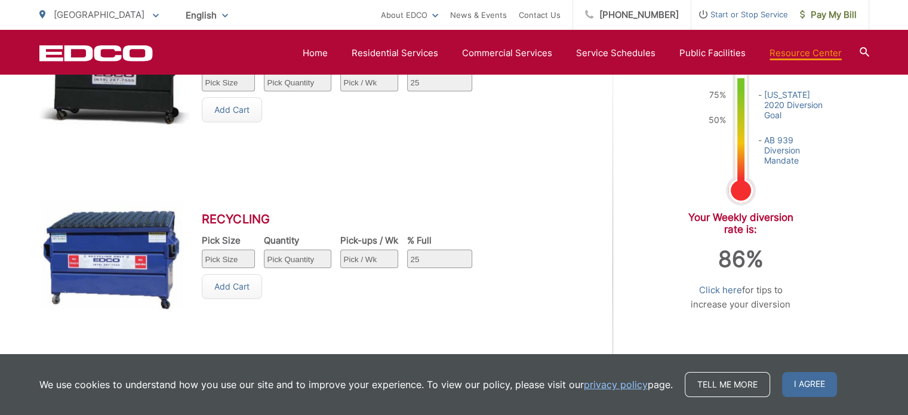
click at [426, 260] on select "Pick Percent 25 50 75 100" at bounding box center [439, 258] width 65 height 18
select select "100"
click at [407, 249] on select "Pick Percent 25 50 75 100" at bounding box center [439, 258] width 65 height 18
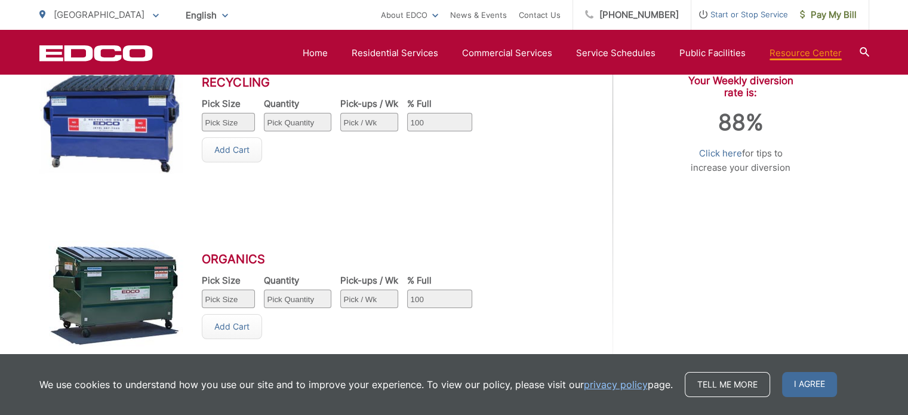
scroll to position [791, 0]
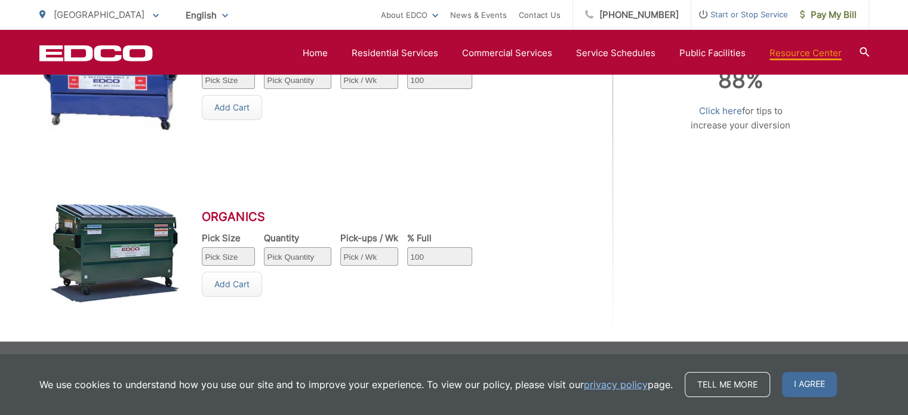
click at [470, 261] on div "Pick Size Pick Size 1 yard 1.5 yard 2 yard 3 yard 4 yard 6 yard Quantity Pick Q…" at bounding box center [346, 252] width 288 height 39
click at [446, 260] on select "Pick Percent 25 50 75 100" at bounding box center [439, 256] width 65 height 18
click at [407, 247] on select "Pick Percent 25 50 75 100" at bounding box center [439, 256] width 65 height 18
click at [452, 267] on div "% Full Pick Percent 25 50 75 100" at bounding box center [439, 252] width 65 height 39
click at [446, 255] on select "Pick Percent 25 50 75 100" at bounding box center [439, 256] width 65 height 18
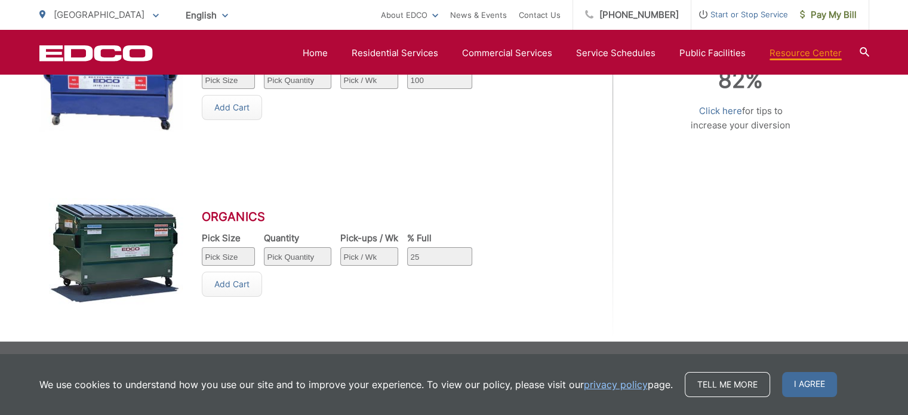
click at [407, 247] on select "Pick Percent 25 50 75 100" at bounding box center [439, 256] width 65 height 18
click at [435, 259] on select "Pick Percent 25 50 75 100" at bounding box center [439, 256] width 65 height 18
select select "100"
click at [407, 247] on select "Pick Percent 25 50 75 100" at bounding box center [439, 256] width 65 height 18
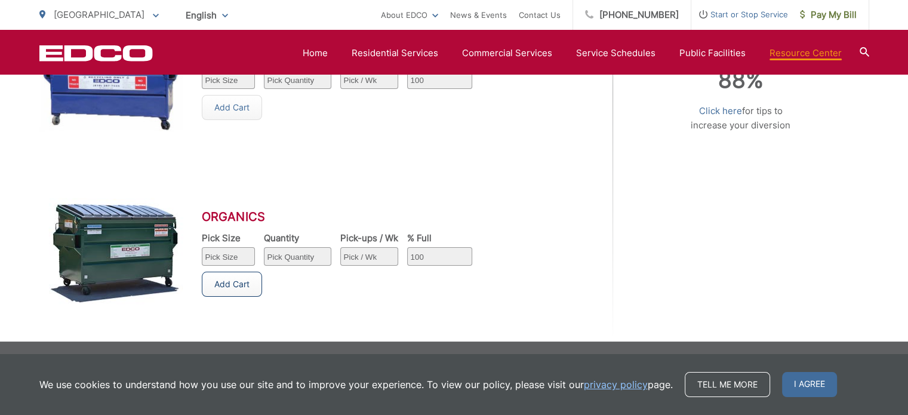
click at [252, 280] on link "Add Cart" at bounding box center [232, 283] width 60 height 25
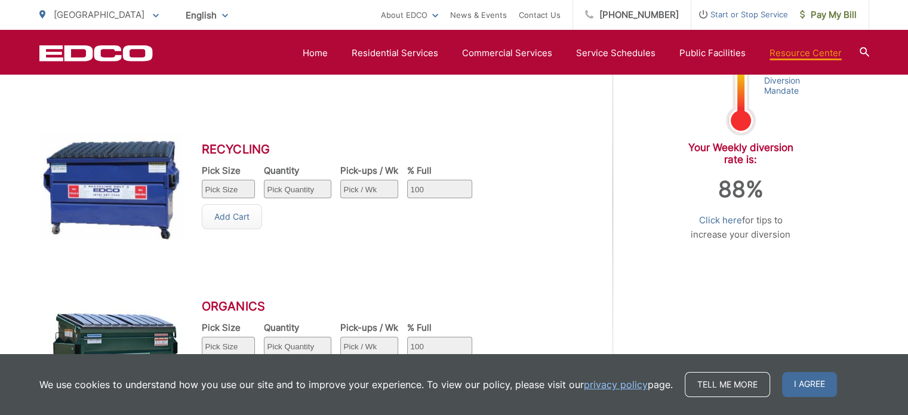
scroll to position [612, 0]
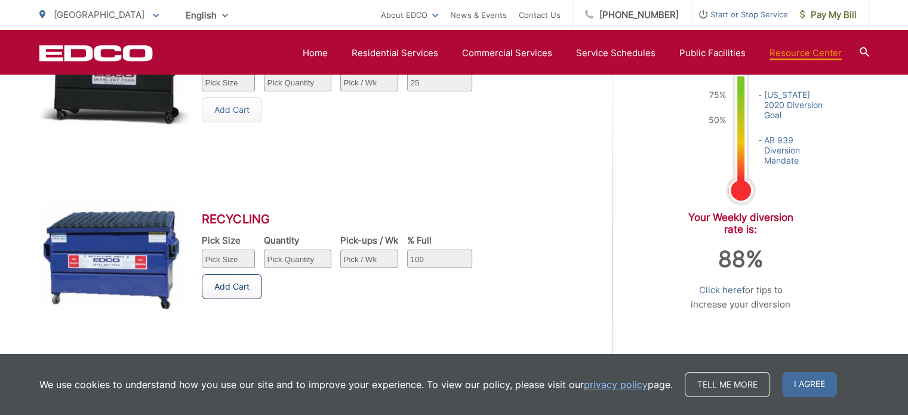
click at [253, 290] on link "Add Cart" at bounding box center [232, 286] width 60 height 25
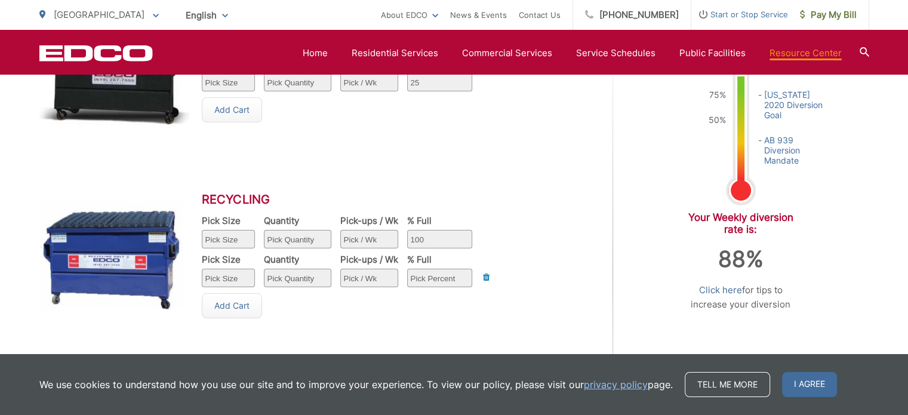
scroll to position [553, 0]
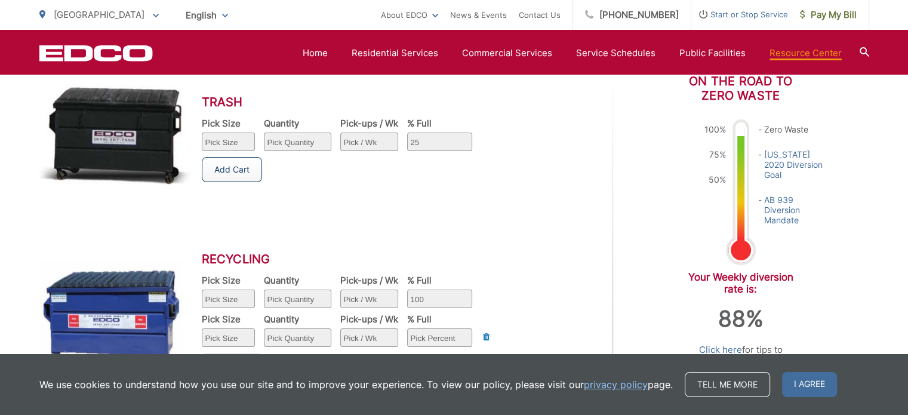
click at [238, 177] on link "Add Cart" at bounding box center [232, 169] width 60 height 25
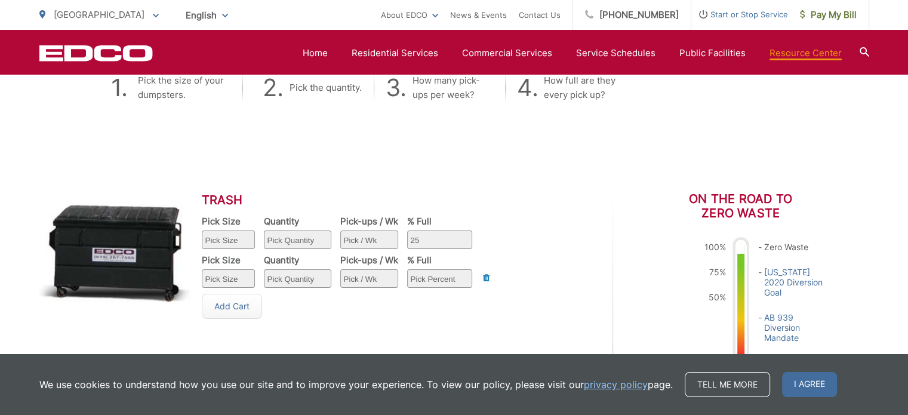
scroll to position [433, 0]
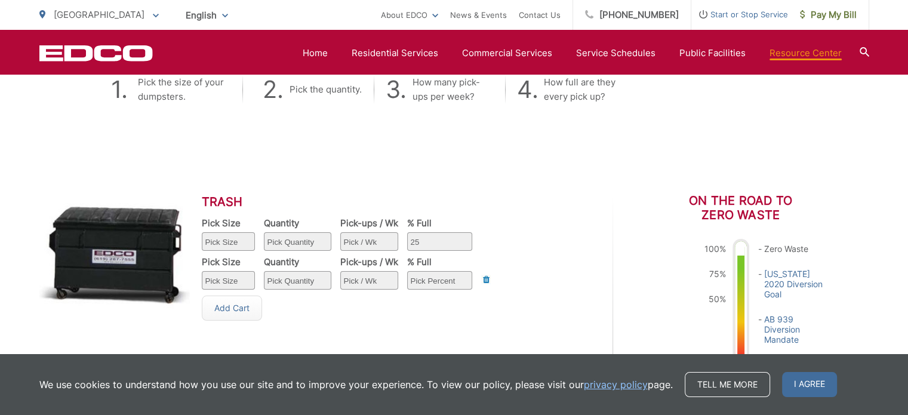
click at [482, 279] on div "Delete" at bounding box center [486, 279] width 10 height 10
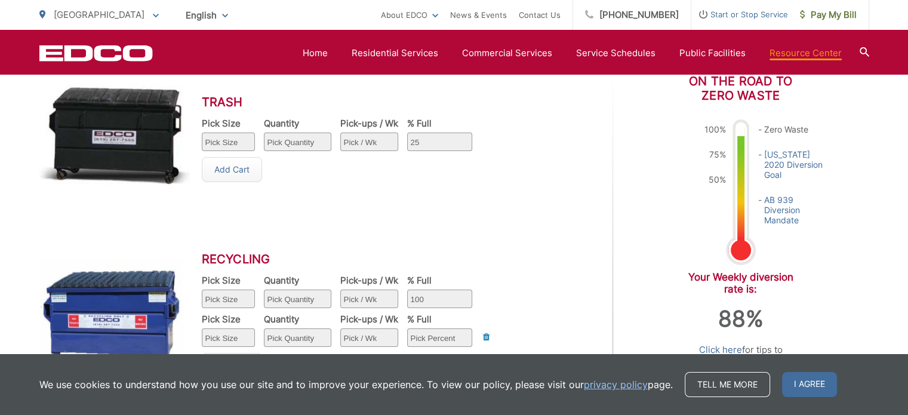
scroll to position [612, 0]
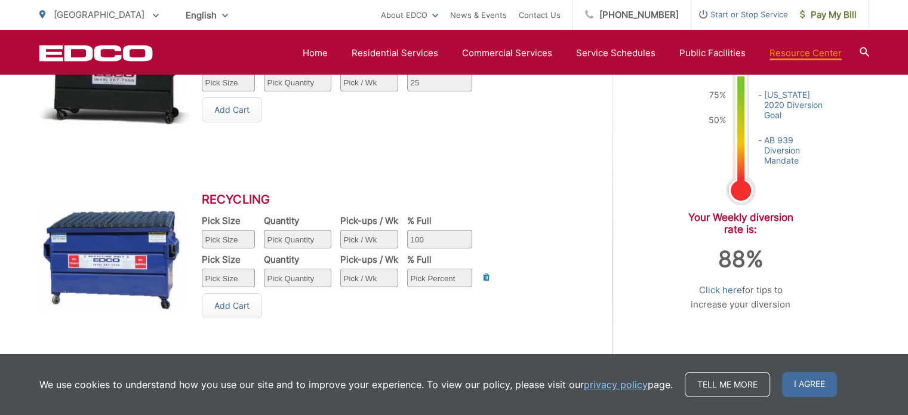
click at [480, 283] on div "Pick Size Pick Size 1 yard 1.5 yard 2 yard 3 yard 4 yard 6 yard Quantity Pick Q…" at bounding box center [346, 273] width 288 height 39
click at [486, 277] on div "Delete" at bounding box center [486, 277] width 10 height 10
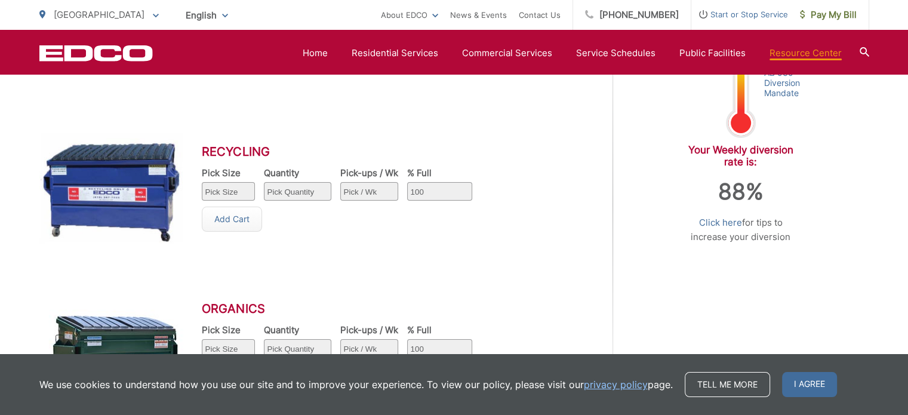
scroll to position [791, 0]
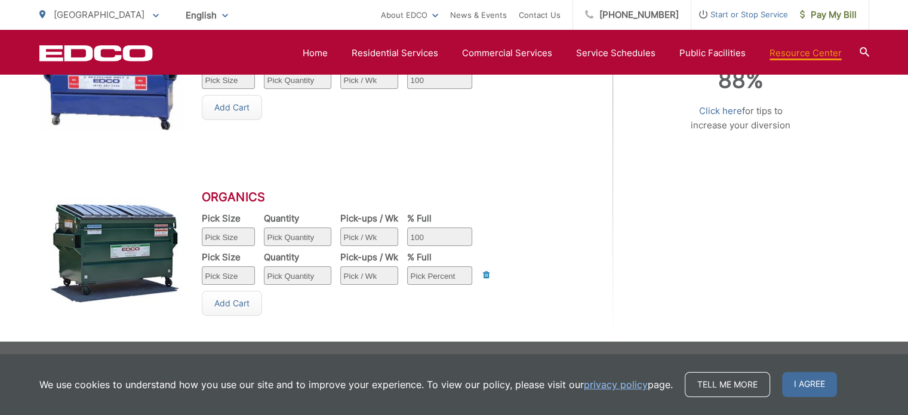
click at [482, 279] on div "Delete" at bounding box center [486, 275] width 10 height 10
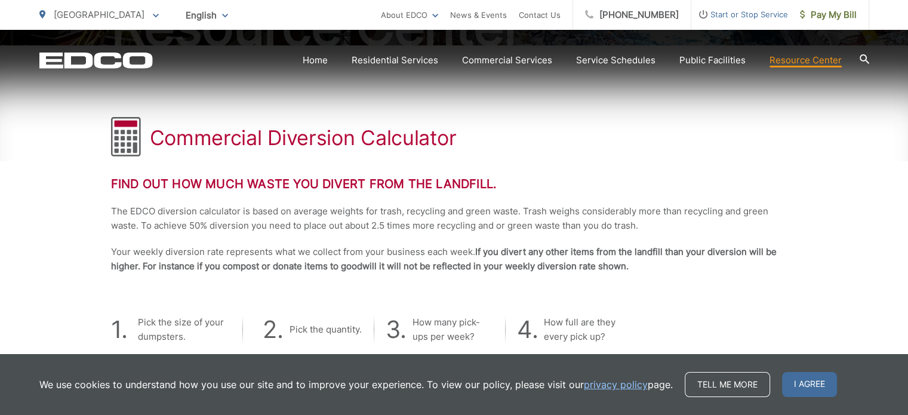
scroll to position [239, 0]
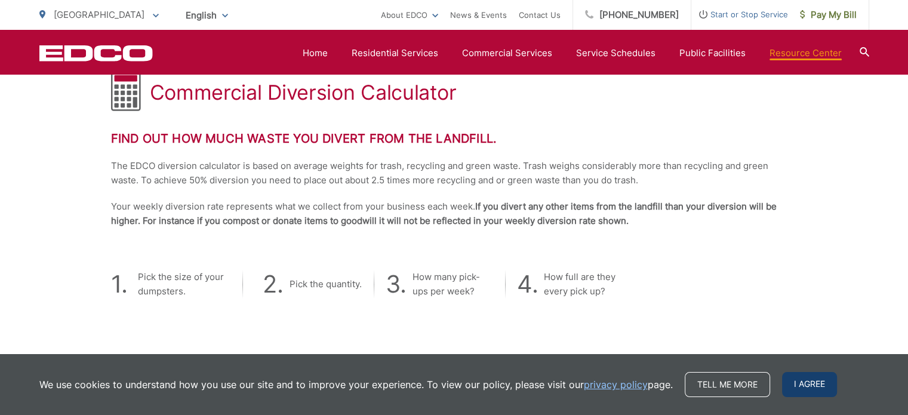
click at [825, 390] on span "I agree" at bounding box center [809, 384] width 55 height 25
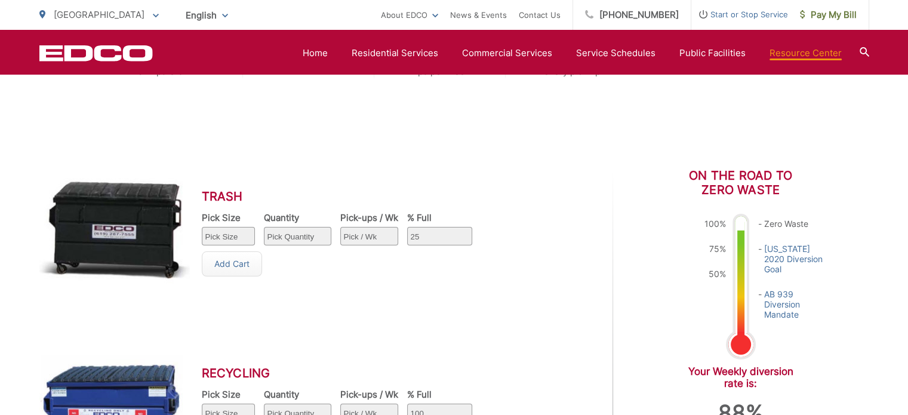
scroll to position [477, 0]
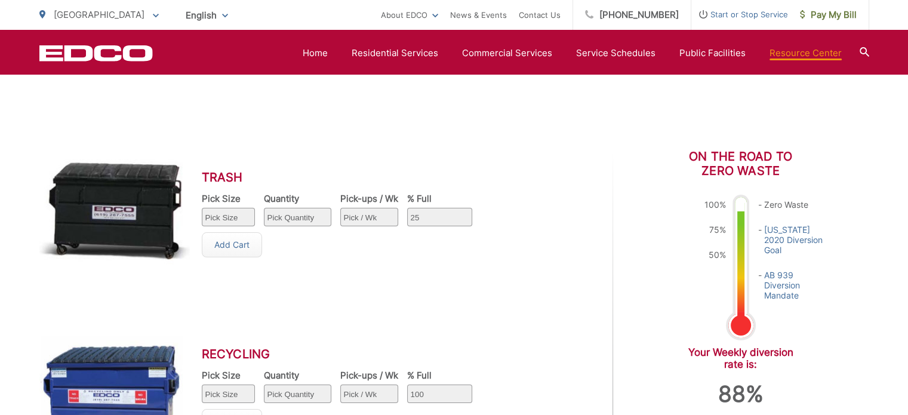
click at [560, 26] on li "Contact Us" at bounding box center [540, 15] width 42 height 30
click at [559, 18] on link "Contact Us" at bounding box center [540, 15] width 42 height 14
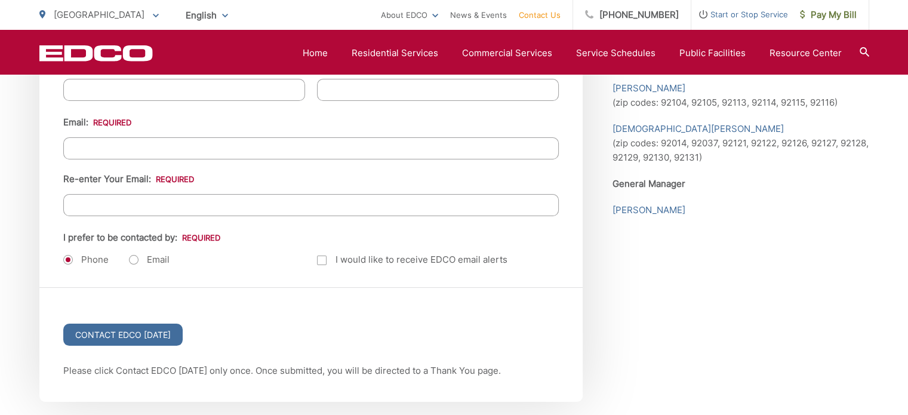
scroll to position [1551, 0]
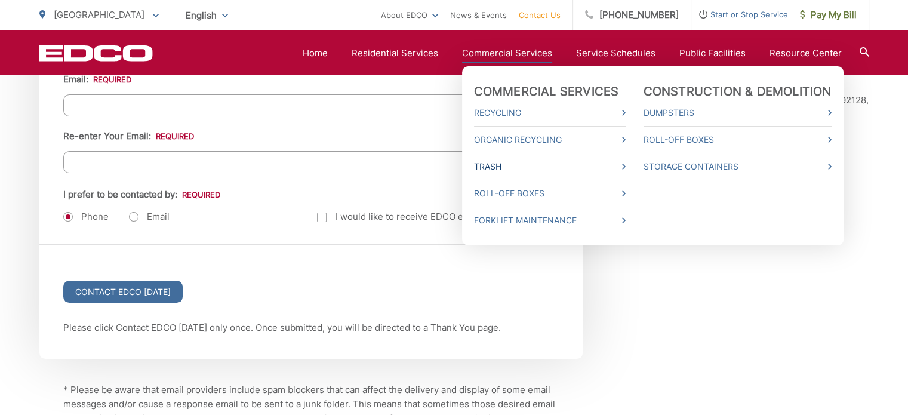
click at [510, 162] on link "Trash" at bounding box center [550, 166] width 152 height 14
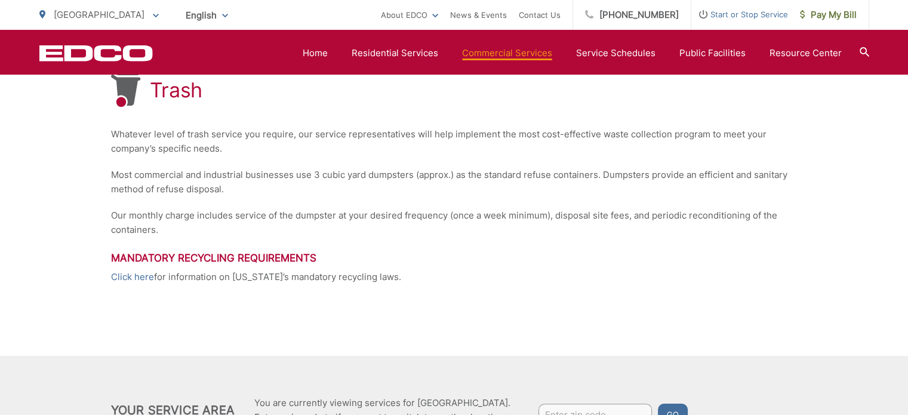
scroll to position [179, 0]
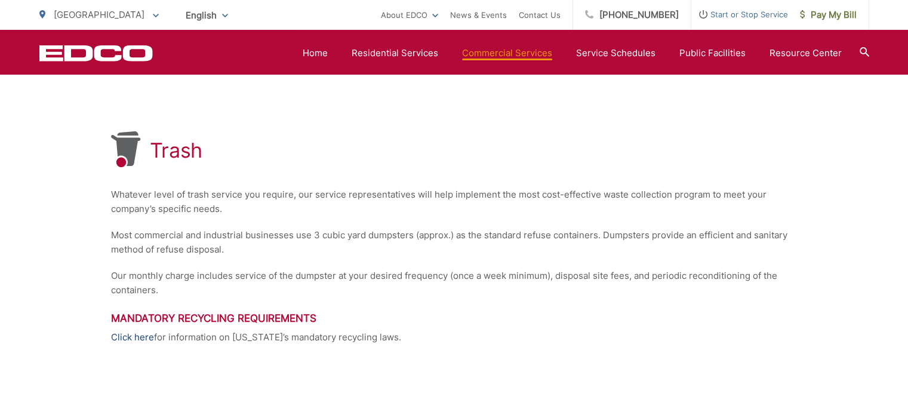
click at [119, 338] on link "Click here" at bounding box center [132, 337] width 43 height 14
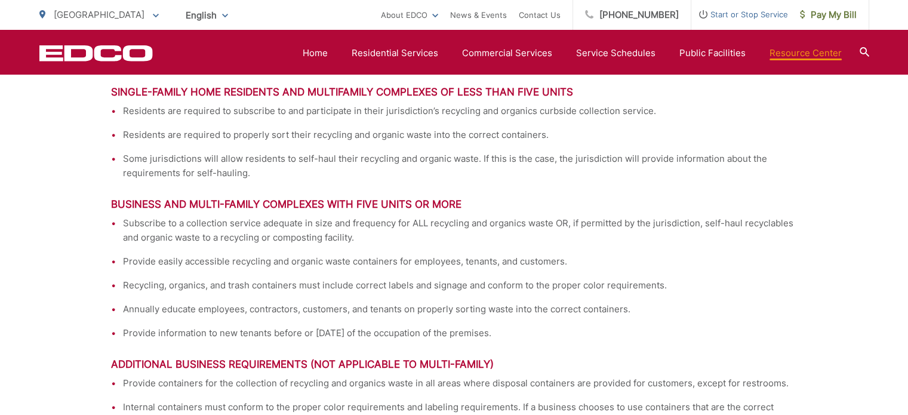
scroll to position [1372, 0]
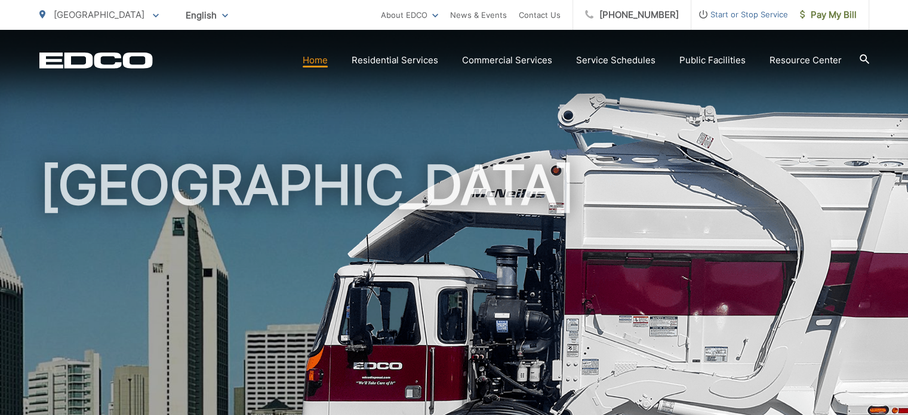
click at [496, 51] on section "Home Residential Services Curbside Pickup Recycling Organic Recycling Trash Hou…" at bounding box center [511, 60] width 716 height 23
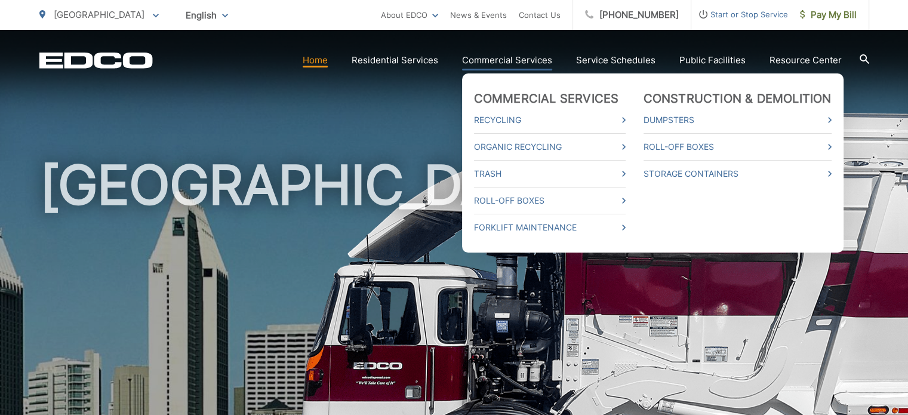
click at [504, 64] on link "Commercial Services" at bounding box center [507, 60] width 90 height 14
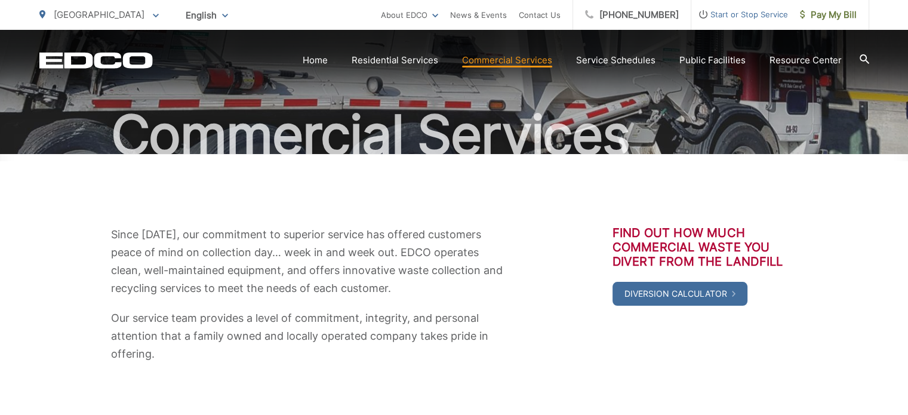
scroll to position [119, 0]
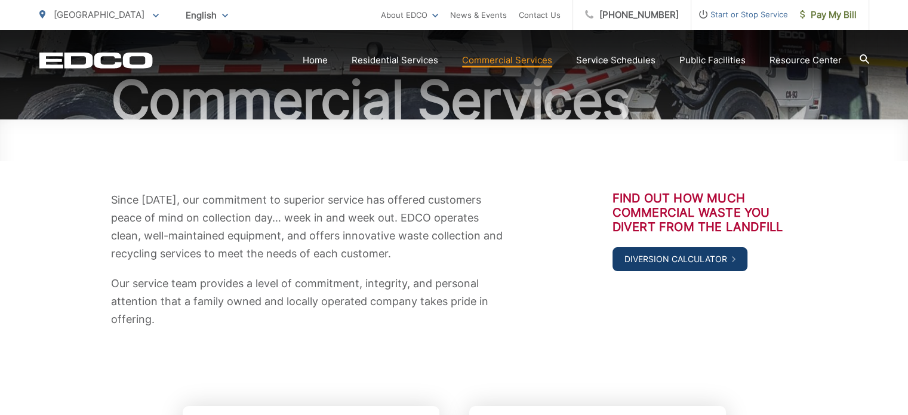
click at [679, 264] on link "Diversion Calculator" at bounding box center [679, 259] width 135 height 24
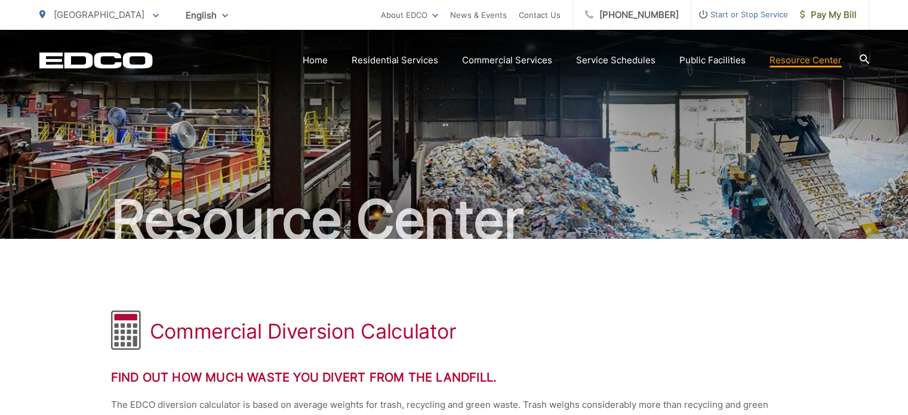
click at [869, 65] on div "EDCO Logo Home Residential Services Curbside Pickup Recycling Organic Recycling…" at bounding box center [454, 51] width 908 height 42
click at [858, 58] on section "Home Residential Services Curbside Pickup Recycling Organic Recycling Trash Hou…" at bounding box center [511, 60] width 716 height 23
click at [877, 50] on div "EDCO Logo Home Residential Services Curbside Pickup Recycling Organic Recycling…" at bounding box center [454, 51] width 908 height 42
click at [864, 64] on div at bounding box center [864, 60] width 10 height 12
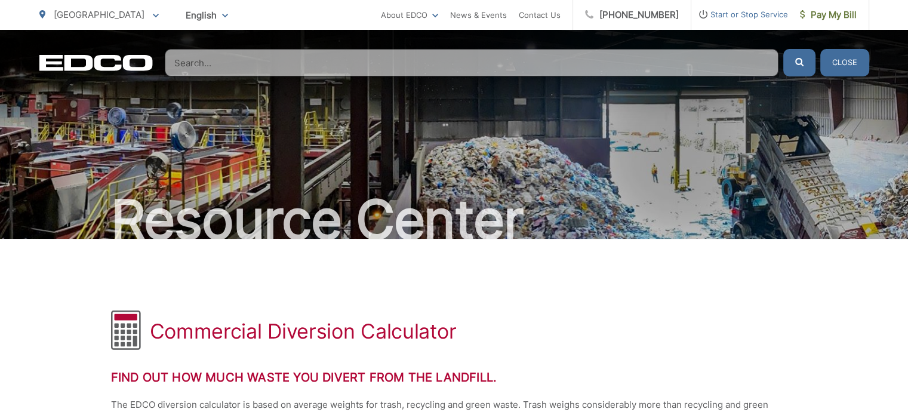
click at [389, 57] on input "Search" at bounding box center [471, 62] width 613 height 27
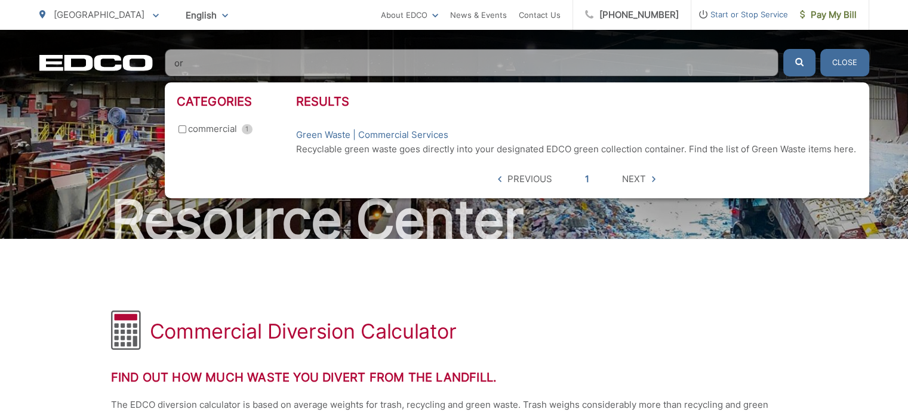
type input "o"
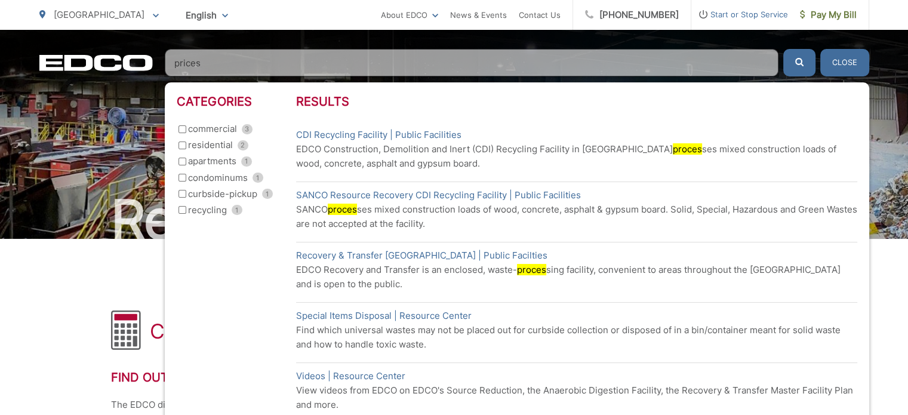
type input "prices"
click at [783, 49] on button "submit" at bounding box center [799, 62] width 32 height 27
click at [846, 16] on span "Pay My Bill" at bounding box center [828, 15] width 57 height 14
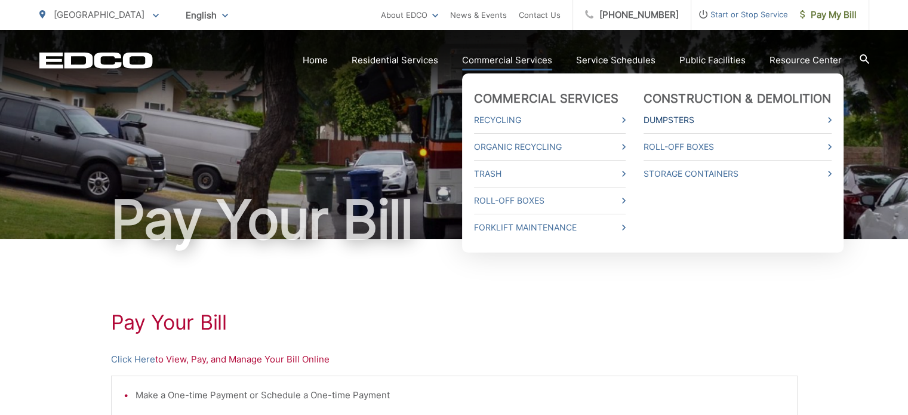
click at [690, 118] on link "Dumpsters" at bounding box center [737, 120] width 188 height 14
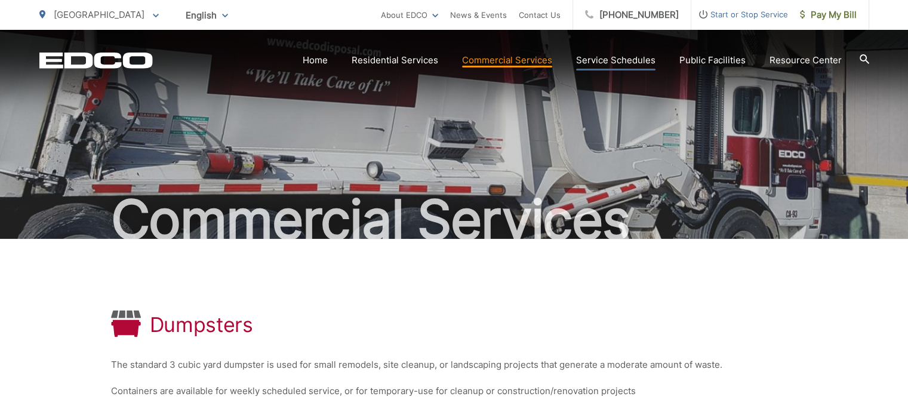
click at [598, 67] on link "Service Schedules" at bounding box center [615, 60] width 79 height 14
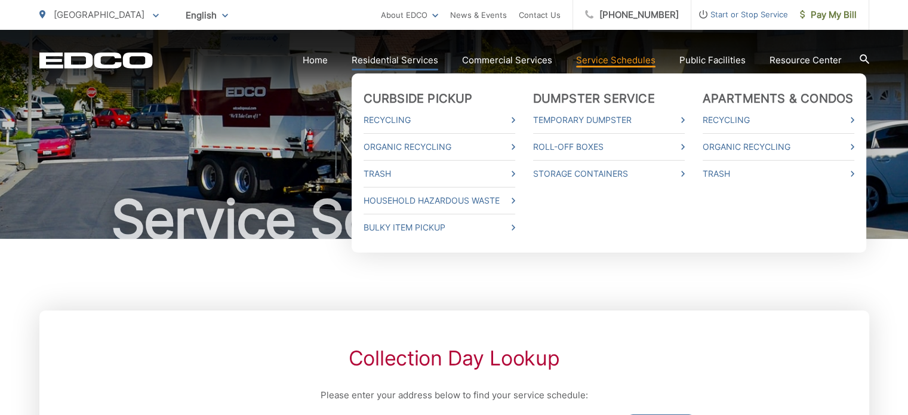
click at [377, 62] on link "Residential Services" at bounding box center [394, 60] width 87 height 14
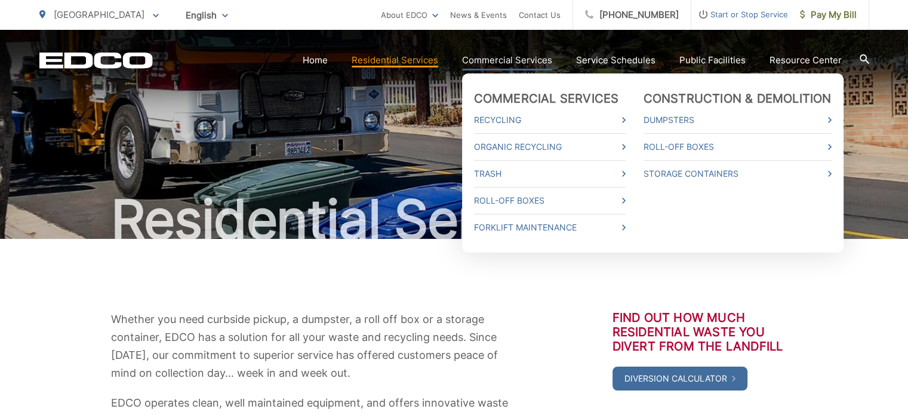
click at [507, 53] on link "Commercial Services" at bounding box center [507, 60] width 90 height 14
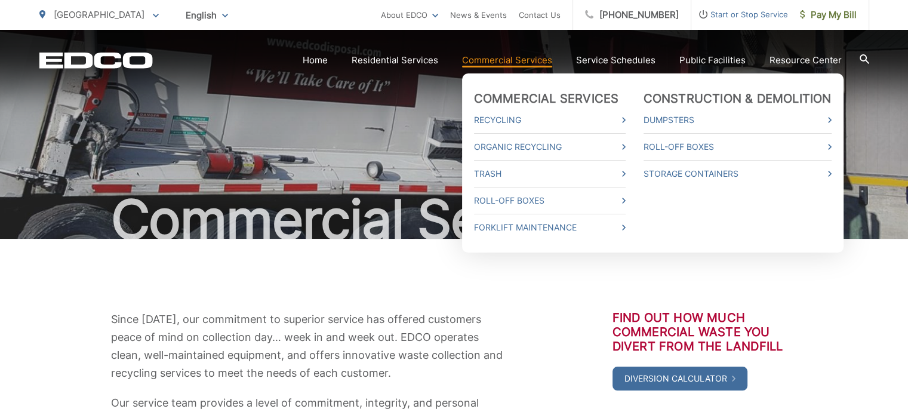
click at [499, 57] on link "Commercial Services" at bounding box center [507, 60] width 90 height 14
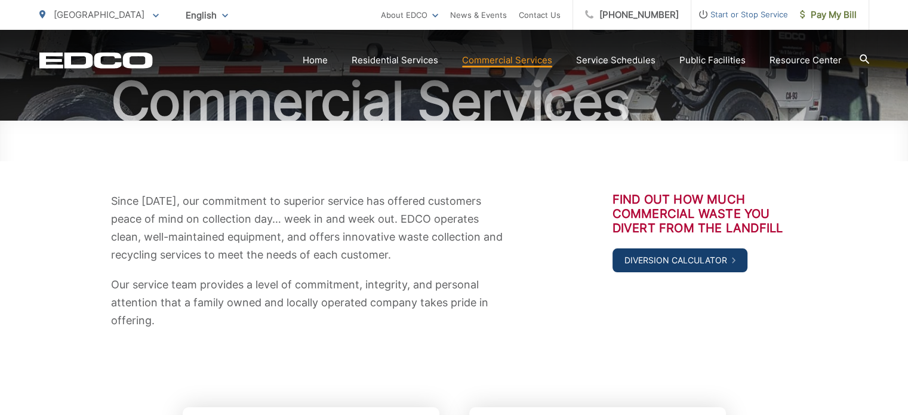
scroll to position [119, 0]
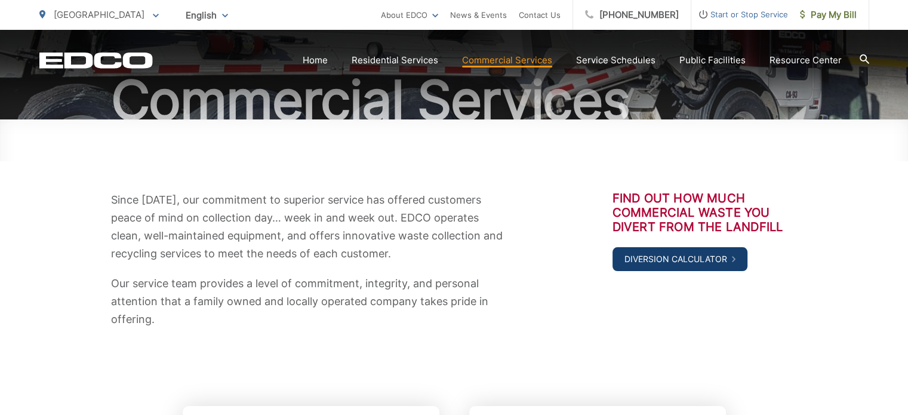
click at [685, 255] on link "Diversion Calculator" at bounding box center [679, 259] width 135 height 24
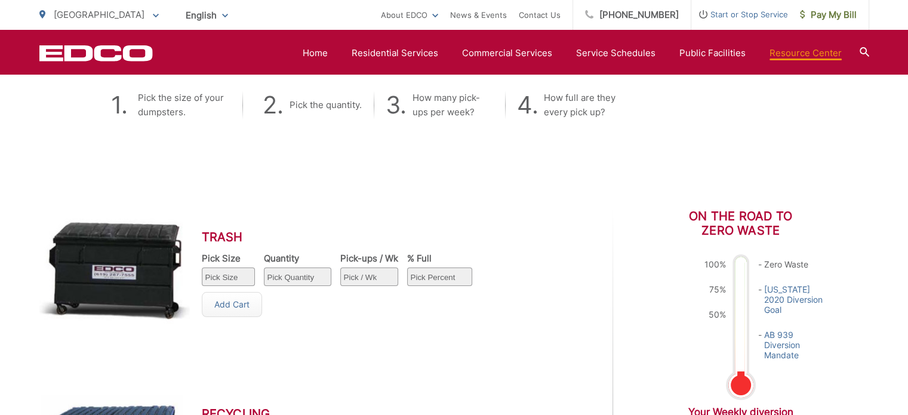
scroll to position [418, 0]
click at [220, 276] on select "Pick Size 1 yard 1.5 yard 2 yard 3 yard 4 yard 6 yard" at bounding box center [228, 276] width 53 height 18
select select "1"
click at [202, 267] on select "Pick Size 1 yard 1.5 yard 2 yard 3 yard 4 yard 6 yard" at bounding box center [228, 276] width 53 height 18
click at [285, 274] on select "Pick Quantity 1 2 3 4 5 6 7 8 9 10" at bounding box center [297, 276] width 67 height 18
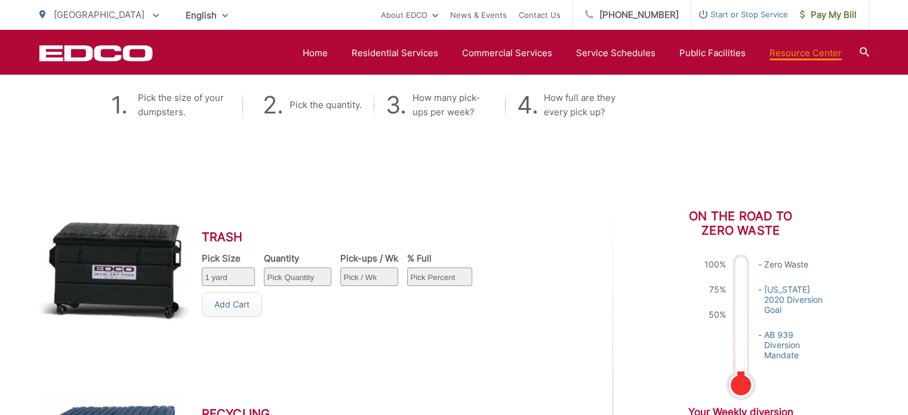
select select "1"
click at [264, 267] on select "Pick Quantity 1 2 3 4 5 6 7 8 9 10" at bounding box center [297, 276] width 67 height 18
click at [381, 277] on select "Pick / Wk 1 2 3 4 5 6 7" at bounding box center [369, 276] width 58 height 18
select select "1"
click at [340, 267] on select "Pick / Wk 1 2 3 4 5 6 7" at bounding box center [369, 276] width 58 height 18
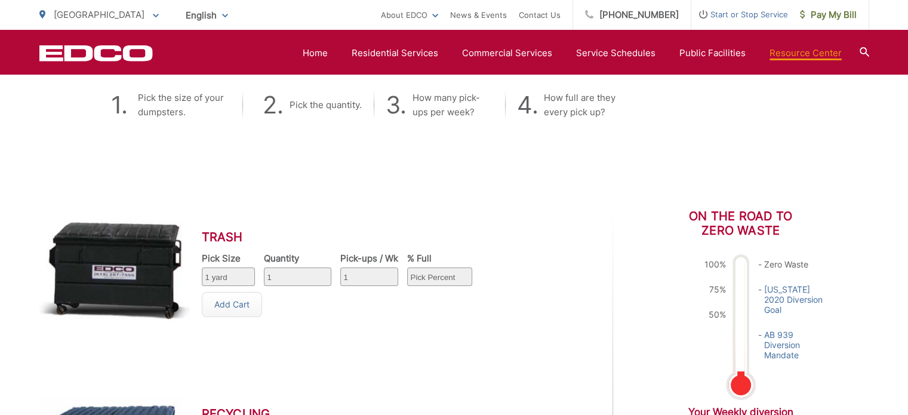
click at [437, 271] on select "Pick Percent 25 50 75 100" at bounding box center [439, 276] width 65 height 18
select select "50"
click at [407, 267] on select "Pick Percent 25 50 75 100" at bounding box center [439, 276] width 65 height 18
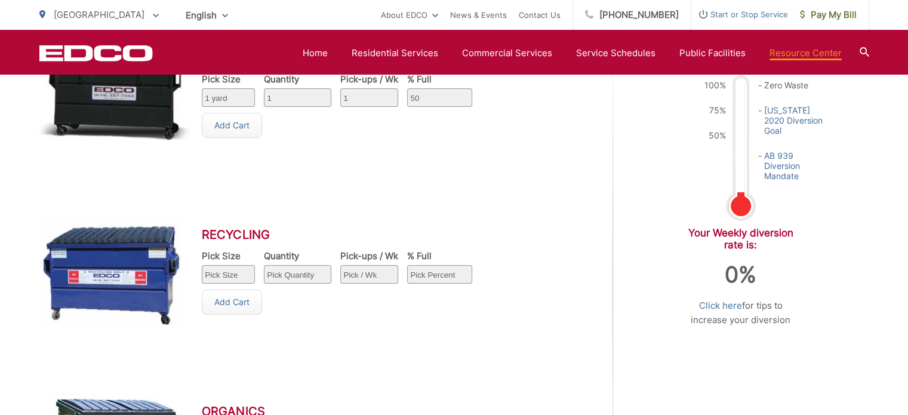
scroll to position [597, 0]
click at [239, 273] on select "Pick Size 1 yard 1.5 yard 2 yard 3 yard 4 yard 6 yard" at bounding box center [228, 274] width 53 height 18
select select "1"
click at [202, 265] on select "Pick Size 1 yard 1.5 yard 2 yard 3 yard 4 yard 6 yard" at bounding box center [228, 274] width 53 height 18
click at [292, 278] on select "Pick Quantity 1 2 3 4 5 6 7 8 9 10" at bounding box center [297, 274] width 67 height 18
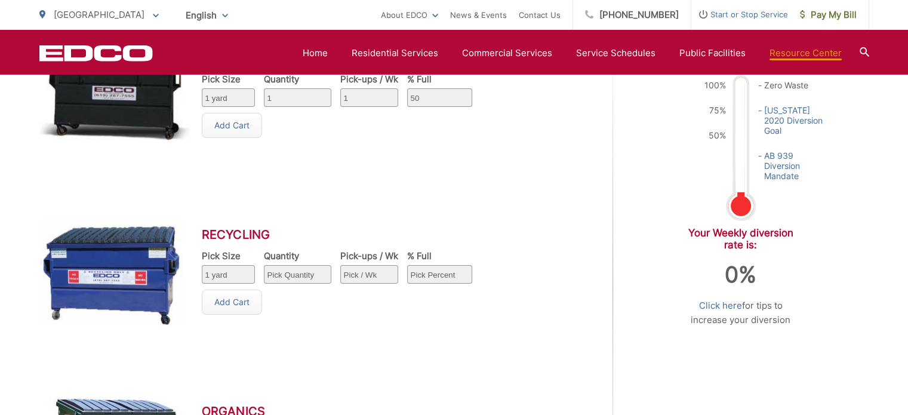
select select "1"
click at [264, 265] on select "Pick Quantity 1 2 3 4 5 6 7 8 9 10" at bounding box center [297, 274] width 67 height 18
click at [382, 266] on select "Pick / Wk 1 2 3 4 5 6 7" at bounding box center [369, 274] width 58 height 18
select select "1"
click at [340, 265] on select "Pick / Wk 1 2 3 4 5 6 7" at bounding box center [369, 274] width 58 height 18
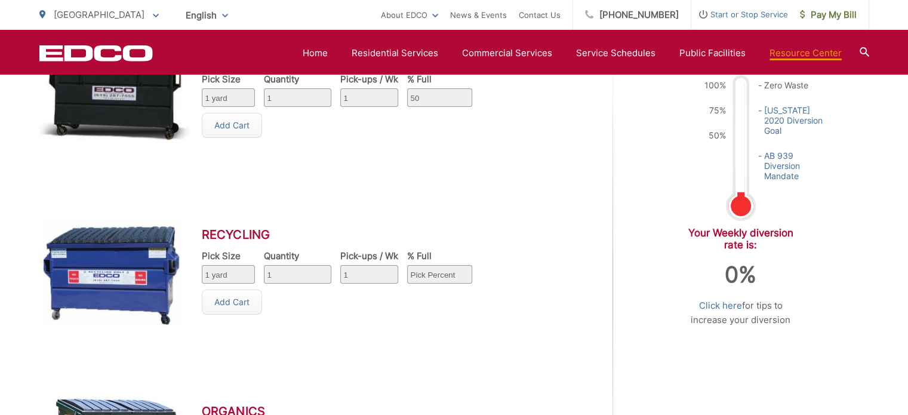
click at [419, 271] on select "Pick Percent 25 50 75 100" at bounding box center [439, 274] width 65 height 18
select select "50"
click at [407, 265] on select "Pick Percent 25 50 75 100" at bounding box center [439, 274] width 65 height 18
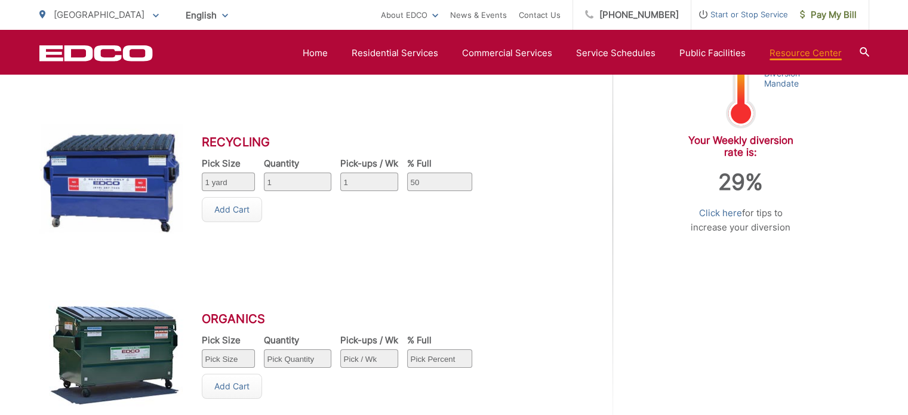
scroll to position [776, 0]
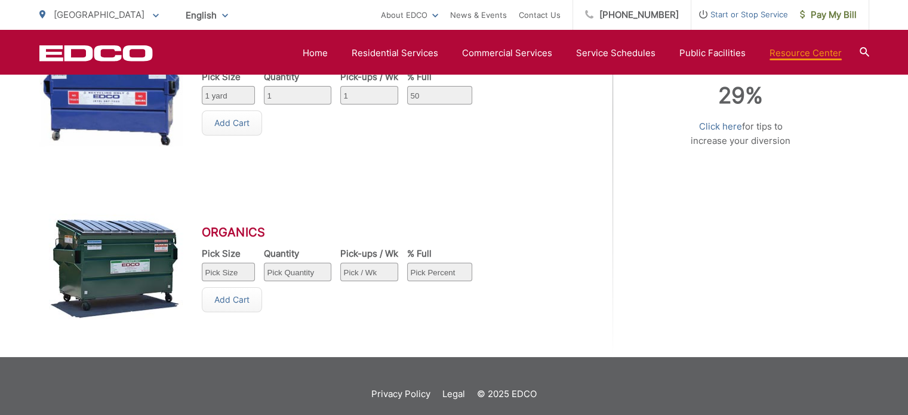
click at [229, 276] on select "Pick Size 1 yard 1.5 yard 2 yard 3 yard 4 yard 6 yard" at bounding box center [228, 272] width 53 height 18
select select "1"
click at [202, 263] on select "Pick Size 1 yard 1.5 yard 2 yard 3 yard 4 yard 6 yard" at bounding box center [228, 272] width 53 height 18
drag, startPoint x: 323, startPoint y: 279, endPoint x: 314, endPoint y: 279, distance: 9.0
click at [315, 280] on select "Pick Quantity 1 2 3 4 5 6 7 8 9 10" at bounding box center [297, 272] width 67 height 18
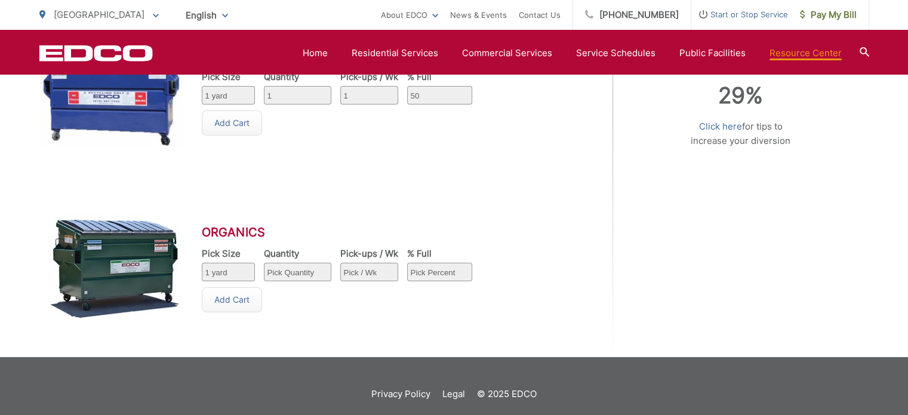
select select "1"
click at [264, 263] on select "Pick Quantity 1 2 3 4 5 6 7 8 9 10" at bounding box center [297, 272] width 67 height 18
click at [377, 269] on select "Pick / Wk 1 2 3 4 5 6 7" at bounding box center [369, 272] width 58 height 18
select select "1"
click at [340, 263] on select "Pick / Wk 1 2 3 4 5 6 7" at bounding box center [369, 272] width 58 height 18
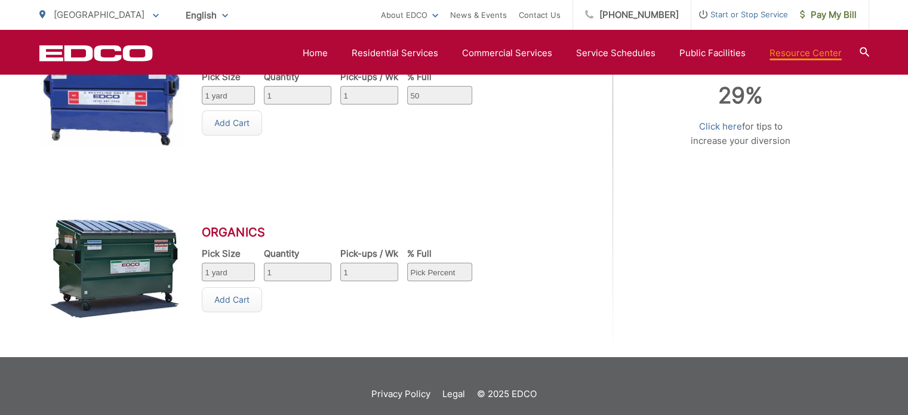
drag, startPoint x: 442, startPoint y: 257, endPoint x: 448, endPoint y: 272, distance: 16.4
click at [448, 272] on div "% Full Pick Percent 25 50 75 100" at bounding box center [439, 267] width 65 height 39
click at [447, 272] on select "Pick Percent 25 50 75 100" at bounding box center [439, 272] width 65 height 18
select select "25"
click at [407, 263] on select "Pick Percent 25 50 75 100" at bounding box center [439, 272] width 65 height 18
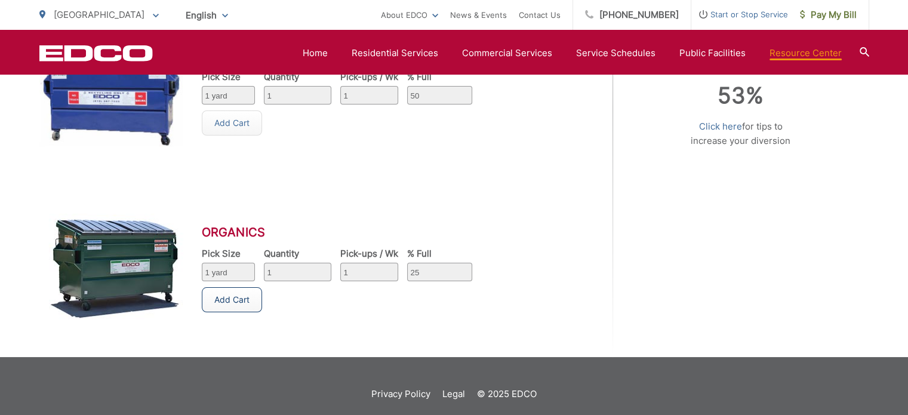
click at [245, 304] on link "Add Cart" at bounding box center [232, 299] width 60 height 25
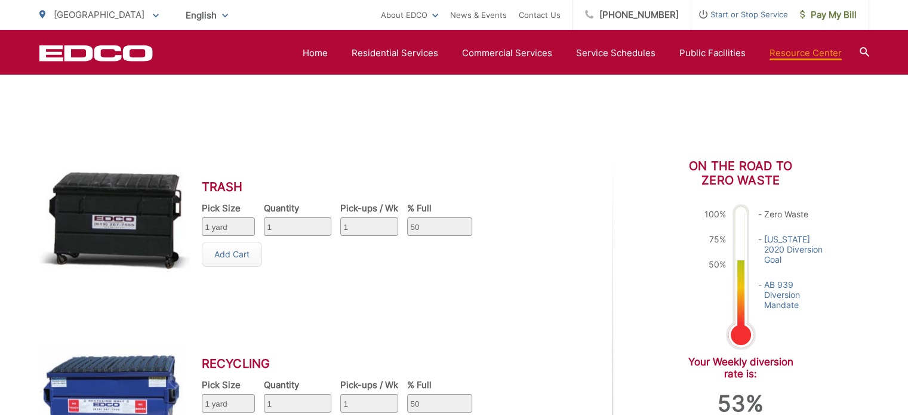
scroll to position [358, 0]
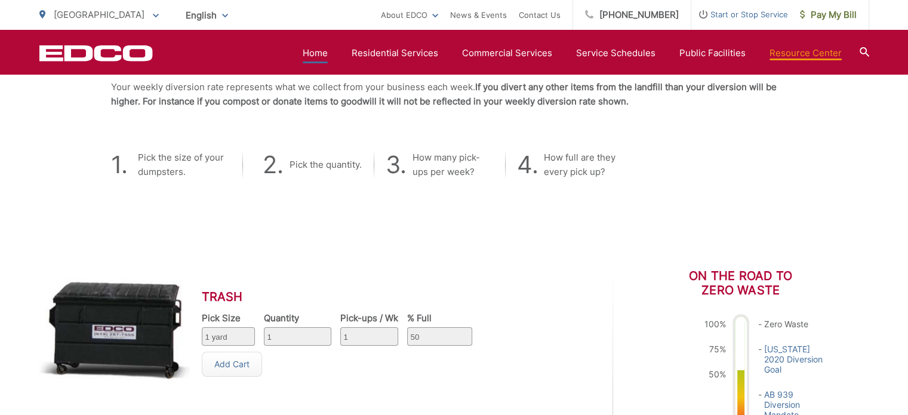
click at [328, 53] on link "Home" at bounding box center [315, 53] width 25 height 14
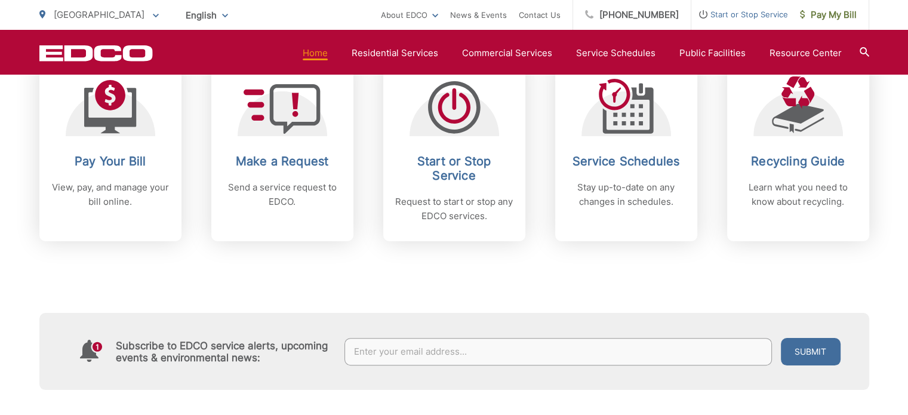
scroll to position [418, 0]
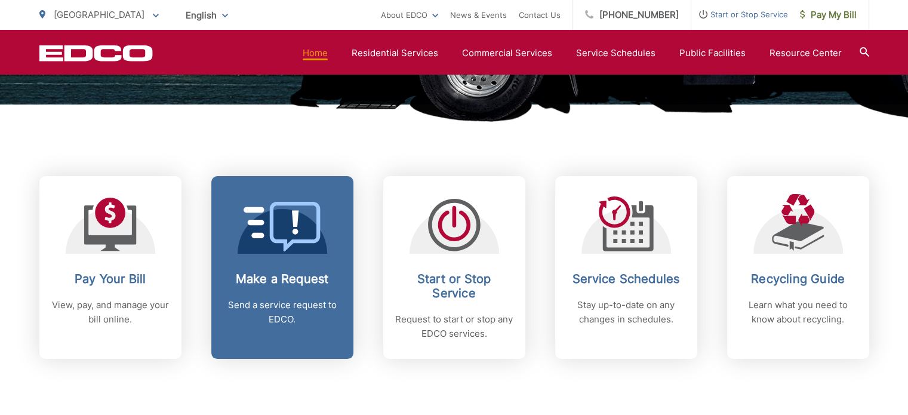
click at [310, 309] on p "Send a service request to EDCO." at bounding box center [282, 312] width 118 height 29
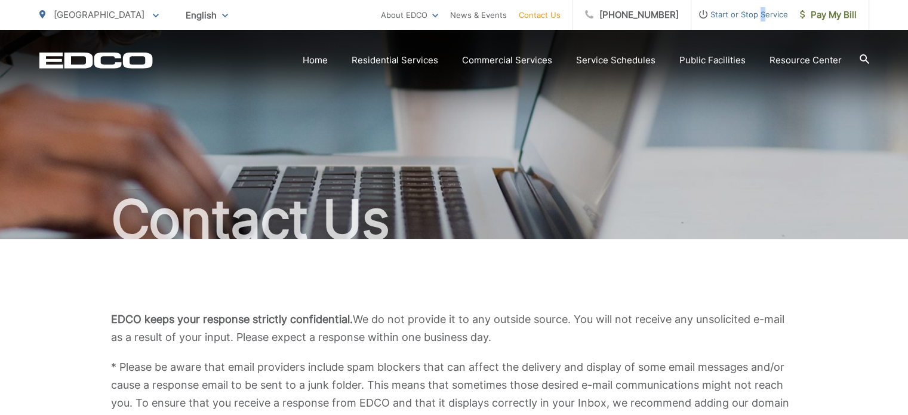
click at [762, 18] on span "Start or Stop Service" at bounding box center [739, 14] width 97 height 14
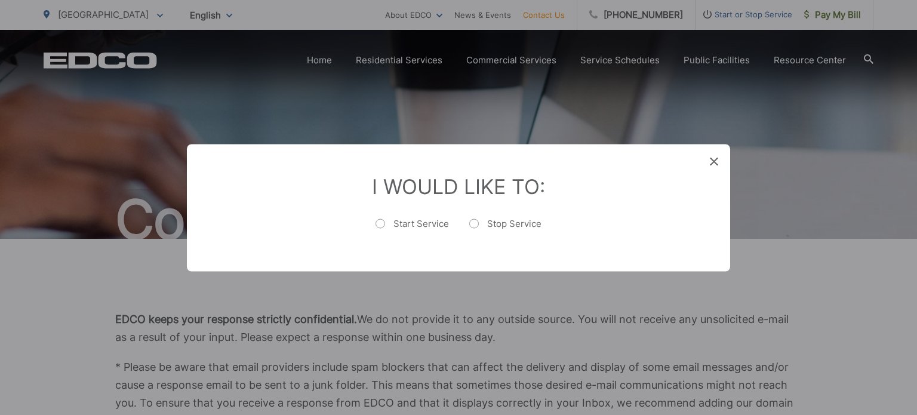
click at [406, 226] on label "Start Service" at bounding box center [411, 229] width 73 height 24
radio input "true"
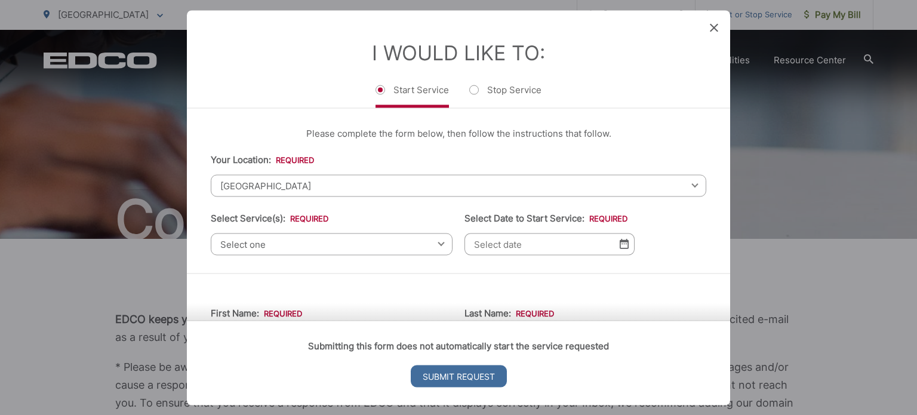
click at [296, 179] on span "[GEOGRAPHIC_DATA]" at bounding box center [458, 185] width 495 height 22
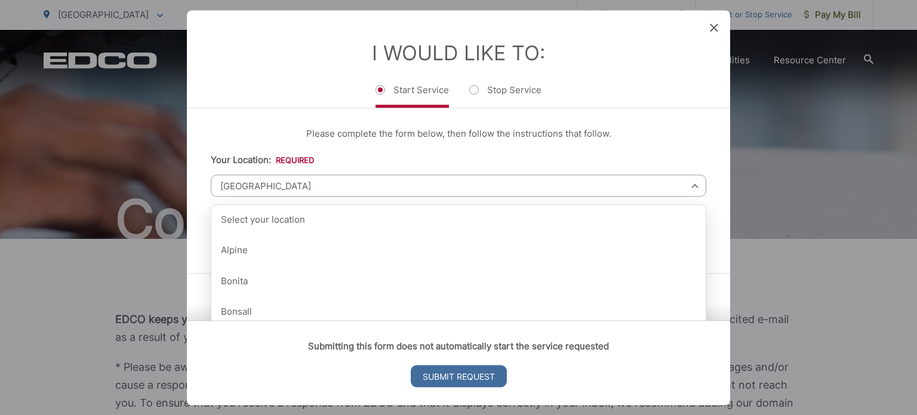
click at [266, 171] on li "Your Location: * Select your location Alpine [GEOGRAPHIC_DATA][PERSON_NAME][GEO…" at bounding box center [458, 174] width 495 height 44
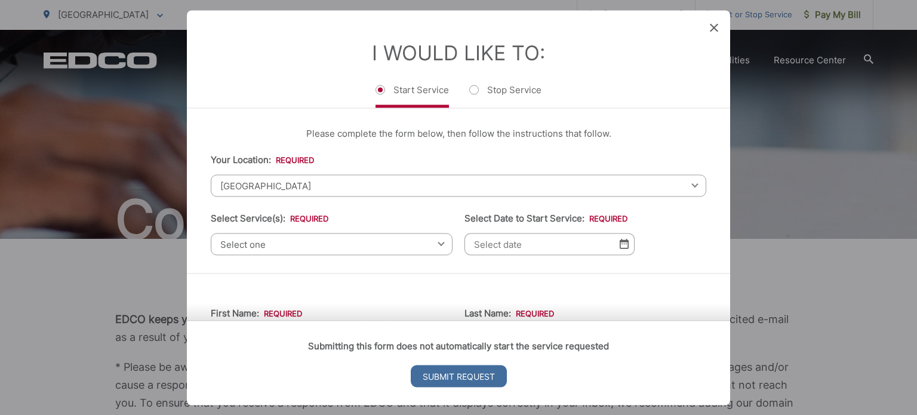
click at [323, 239] on span "Select one" at bounding box center [332, 244] width 242 height 22
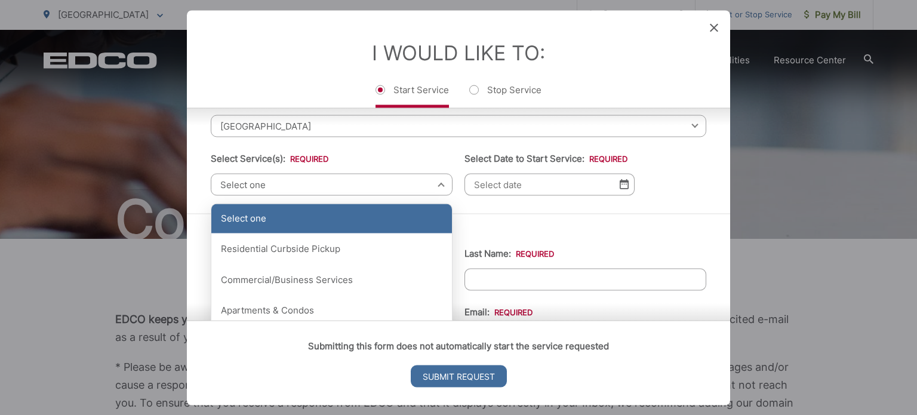
scroll to position [119, 0]
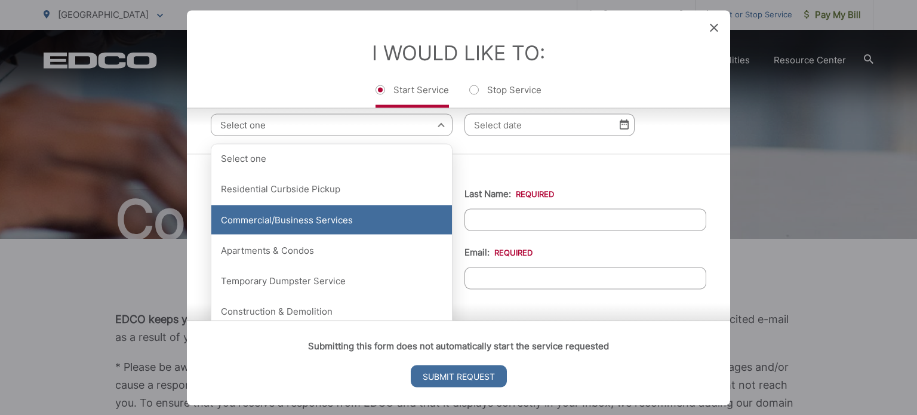
click at [317, 224] on div "Commercial/Business Services" at bounding box center [331, 220] width 240 height 30
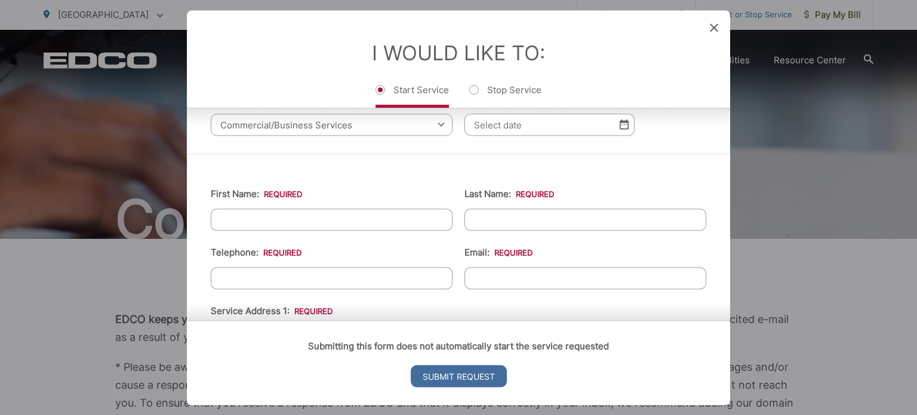
click at [495, 131] on input "Select Date to Start Service: *" at bounding box center [549, 124] width 170 height 22
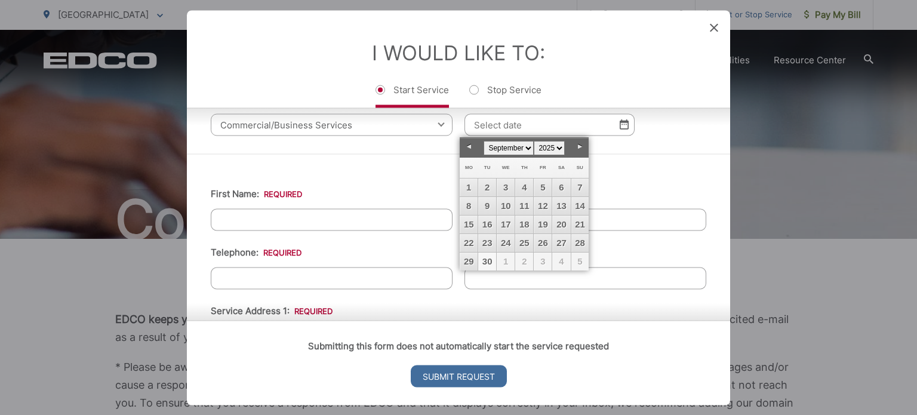
drag, startPoint x: 490, startPoint y: 262, endPoint x: 424, endPoint y: 251, distance: 67.2
click at [490, 262] on link "30" at bounding box center [487, 261] width 18 height 18
type input "[DATE]"
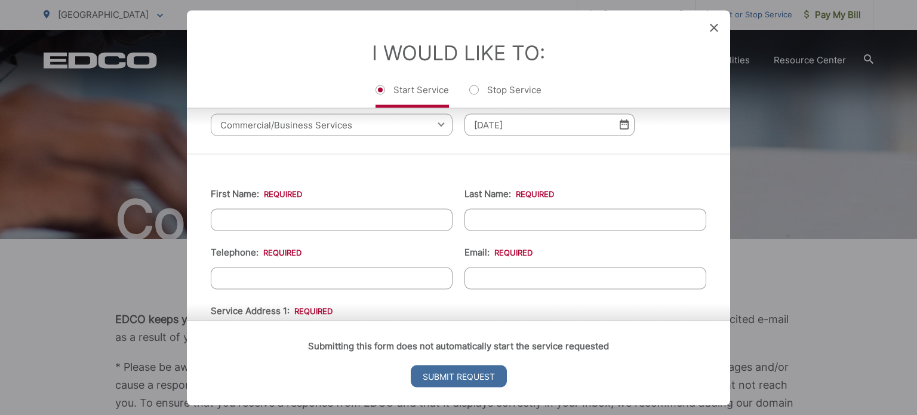
drag, startPoint x: 318, startPoint y: 189, endPoint x: 315, endPoint y: 211, distance: 21.7
click at [315, 199] on li "First Name: *" at bounding box center [332, 208] width 242 height 44
click at [315, 211] on input "First Name: *" at bounding box center [332, 219] width 242 height 22
type input "DIEGO"
type input "[PERSON_NAME]"
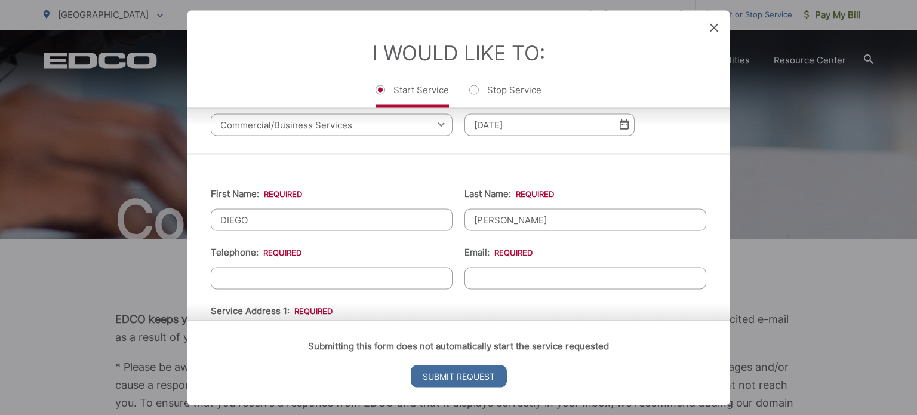
type input "[EMAIL_ADDRESS][DOMAIN_NAME]"
type input "BLVD INSURGENTES 1674 N21 ,N22"
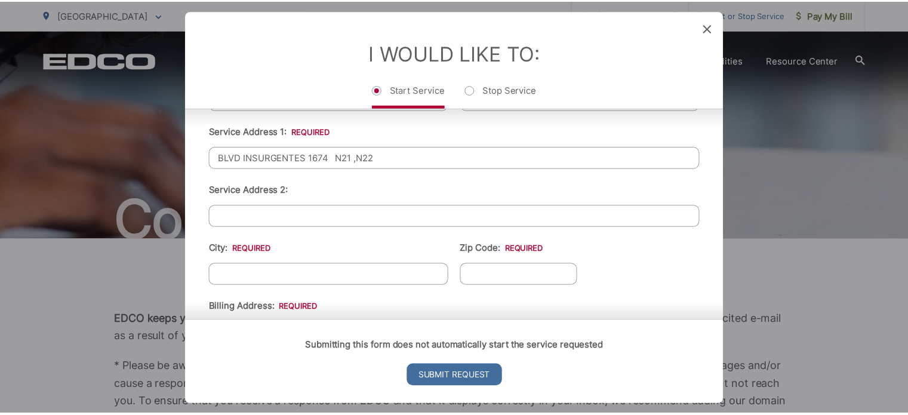
scroll to position [506, 0]
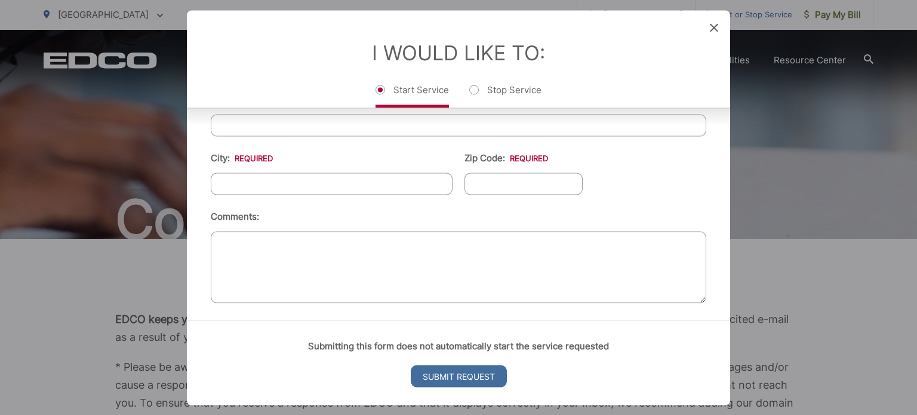
click at [709, 32] on div "I Would Like To: Start Service Stop Service" at bounding box center [458, 58] width 543 height 97
click at [716, 30] on icon at bounding box center [713, 27] width 8 height 8
